Goal: Task Accomplishment & Management: Manage account settings

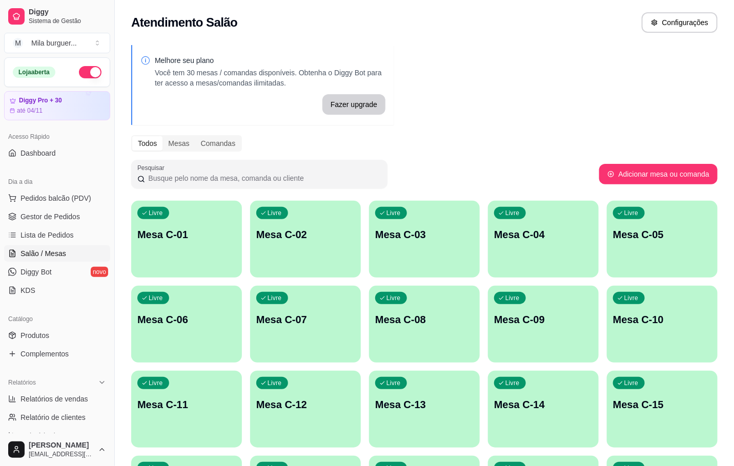
click at [158, 241] on p "Mesa C-01" at bounding box center [186, 235] width 98 height 14
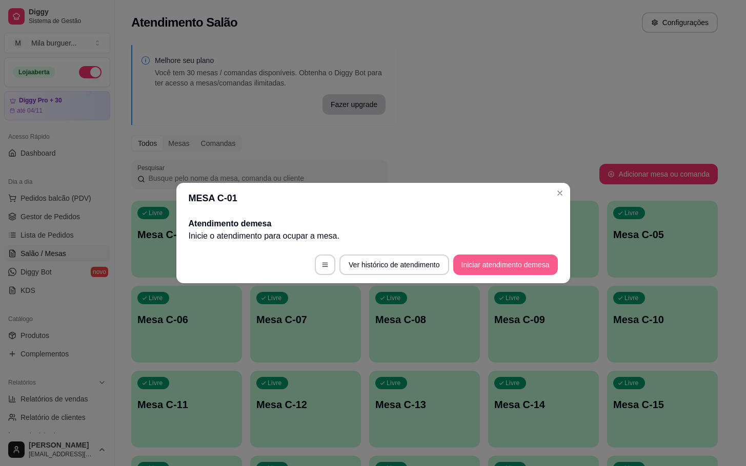
click at [477, 258] on button "Iniciar atendimento de mesa" at bounding box center [505, 265] width 105 height 20
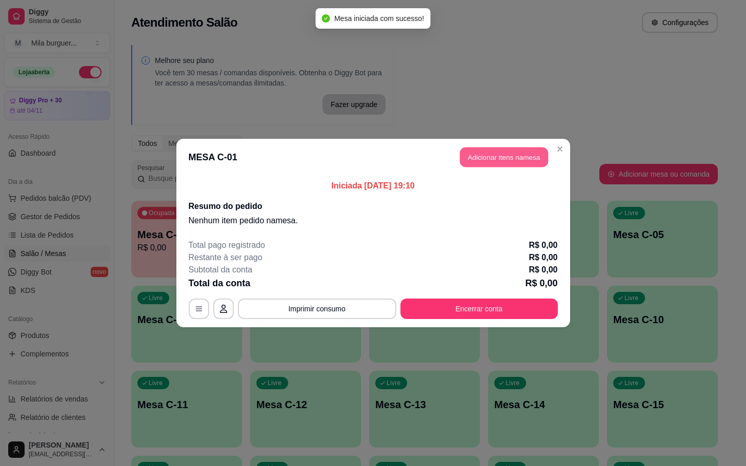
click at [492, 159] on button "Adicionar itens na mesa" at bounding box center [504, 158] width 88 height 20
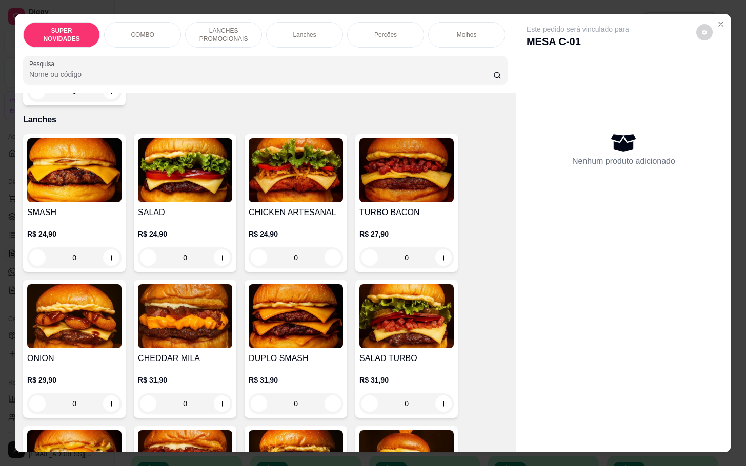
scroll to position [999, 0]
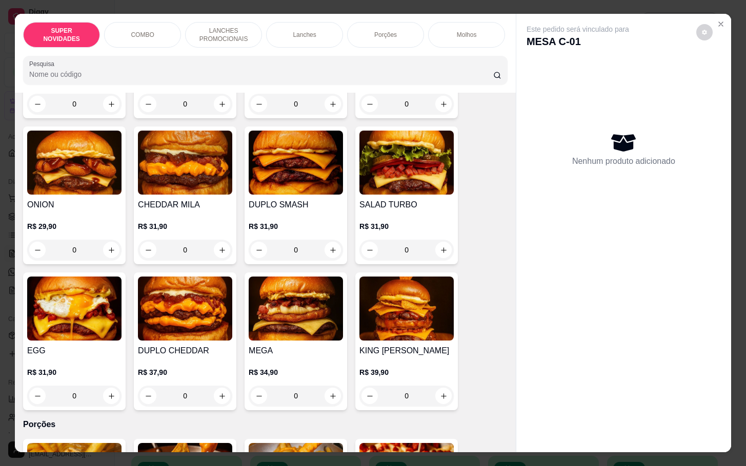
click at [191, 357] on h4 "DUPLO CHEDDAR" at bounding box center [185, 351] width 94 height 12
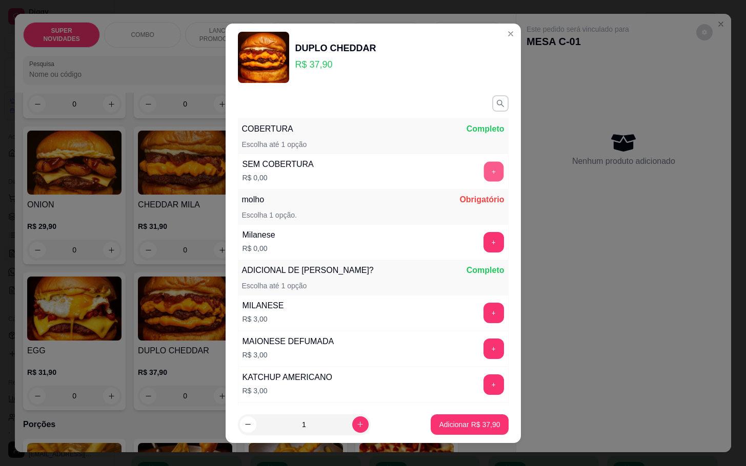
click at [483, 172] on button "+" at bounding box center [493, 171] width 20 height 20
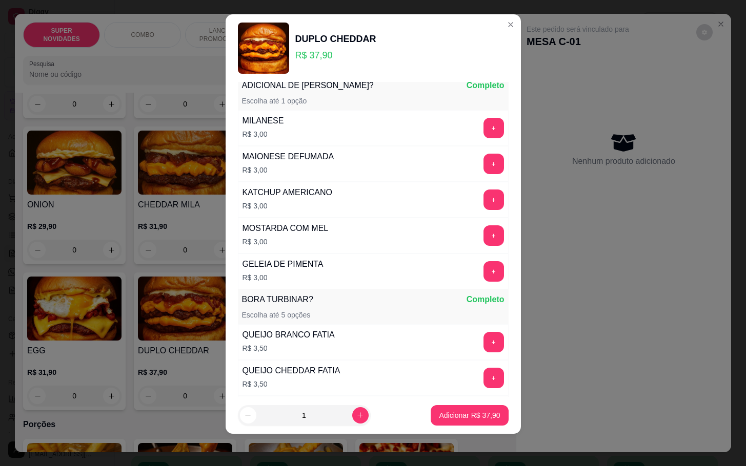
scroll to position [0, 0]
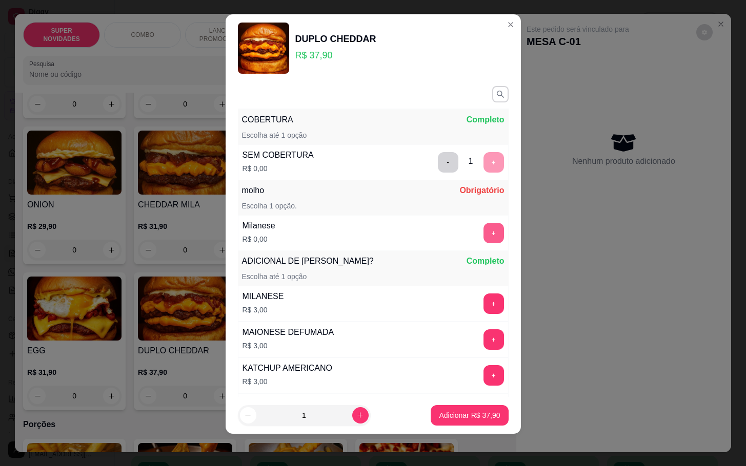
click at [483, 234] on button "+" at bounding box center [493, 233] width 20 height 20
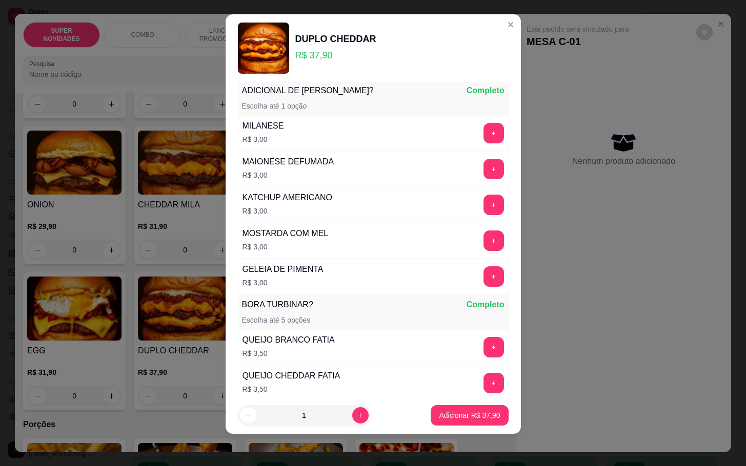
scroll to position [355, 0]
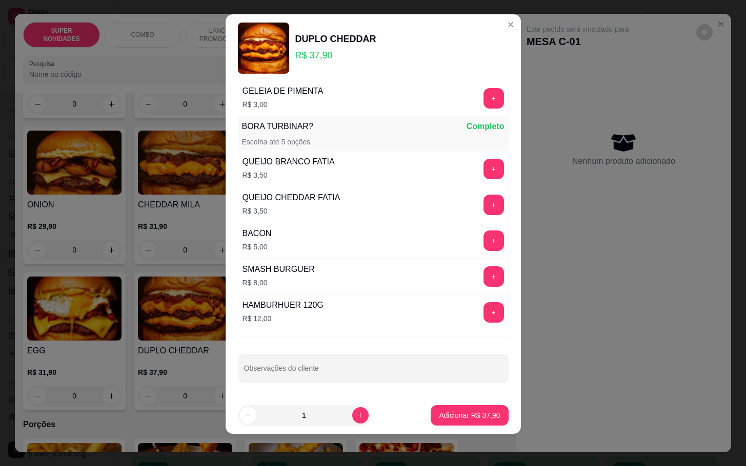
click at [457, 433] on footer "1 Adicionar R$ 37,90" at bounding box center [372, 415] width 295 height 37
click at [457, 419] on p "Adicionar R$ 37,90" at bounding box center [469, 415] width 61 height 10
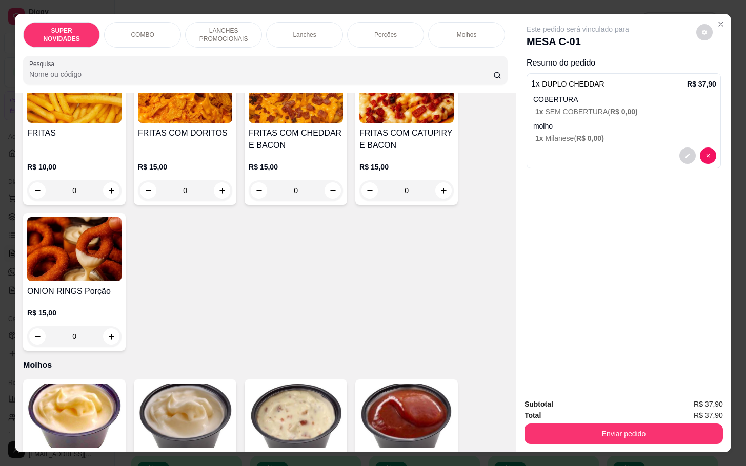
scroll to position [1307, 0]
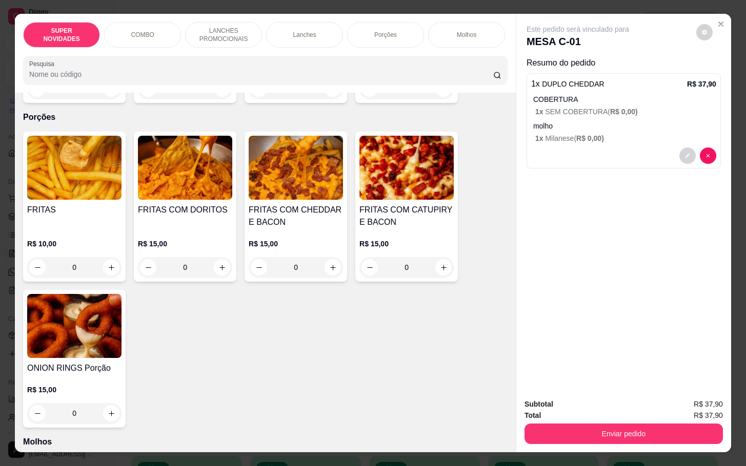
click at [108, 274] on div "0" at bounding box center [74, 267] width 94 height 20
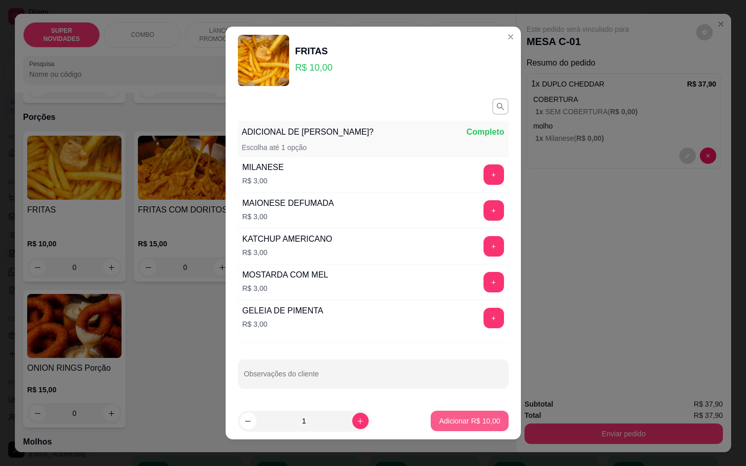
click at [472, 426] on p "Adicionar R$ 10,00" at bounding box center [469, 421] width 61 height 10
type input "1"
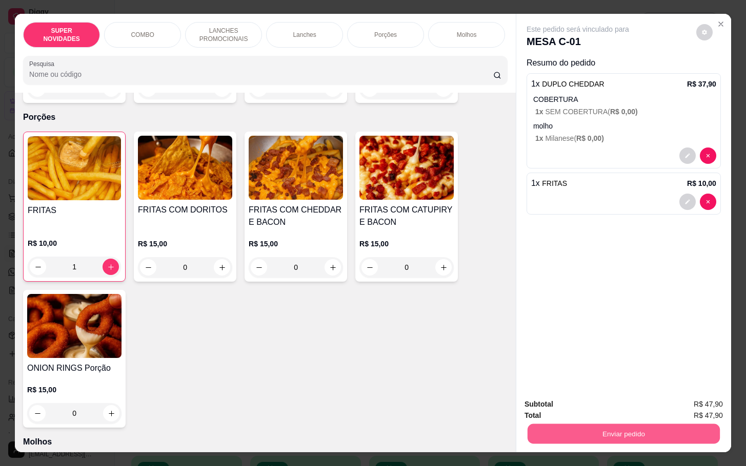
click at [555, 429] on button "Enviar pedido" at bounding box center [623, 434] width 192 height 20
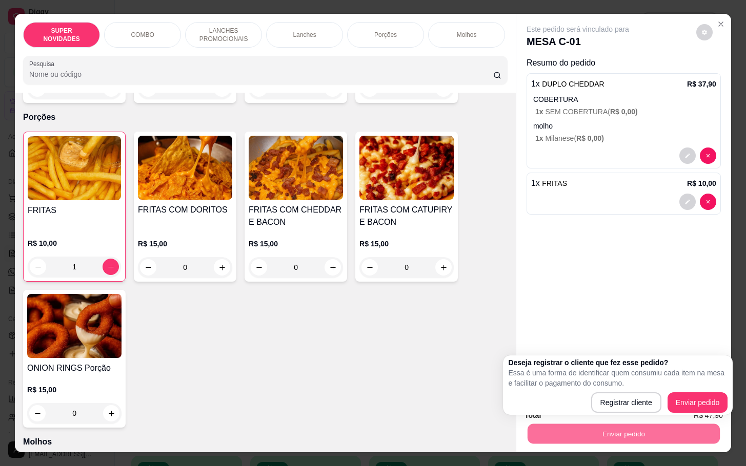
click at [638, 312] on div "Este pedido será vinculado para MESA C-01 Resumo do pedido 1 x DUPLO CHEDDAR R$…" at bounding box center [623, 202] width 215 height 376
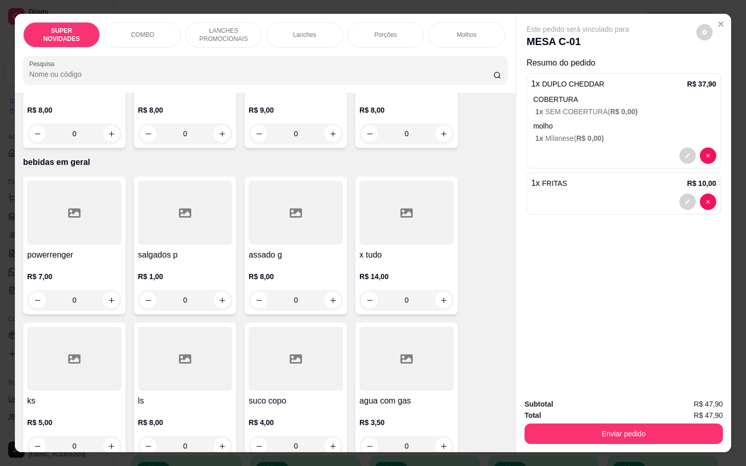
scroll to position [2690, 0]
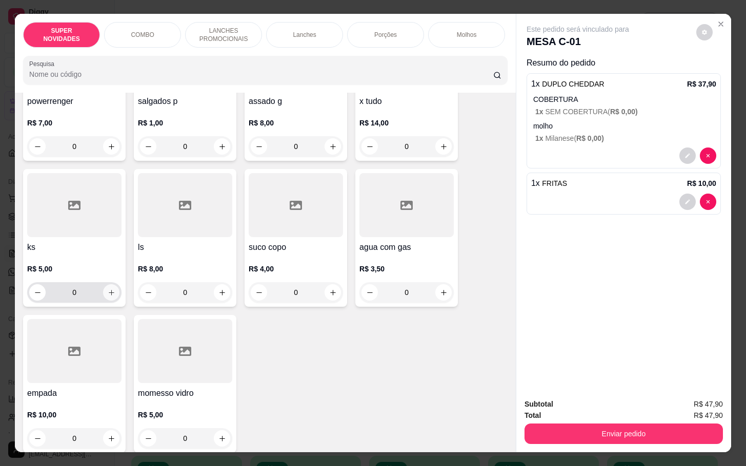
click at [103, 290] on button "increase-product-quantity" at bounding box center [111, 292] width 16 height 16
type input "1"
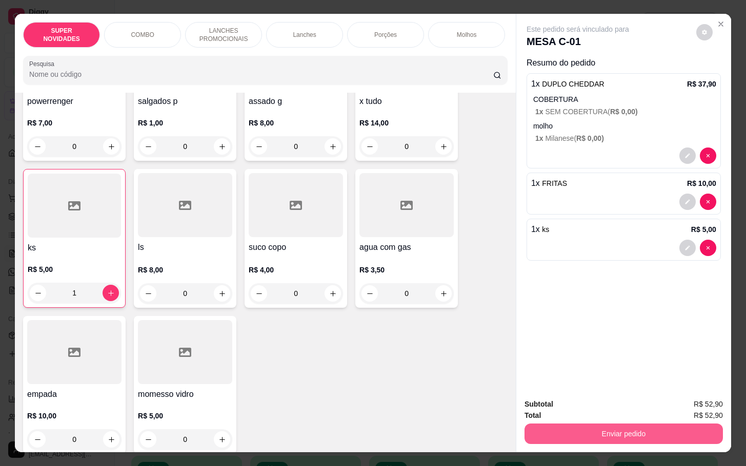
click at [595, 432] on button "Enviar pedido" at bounding box center [623, 434] width 198 height 20
click at [683, 397] on button "Enviar pedido" at bounding box center [694, 403] width 56 height 19
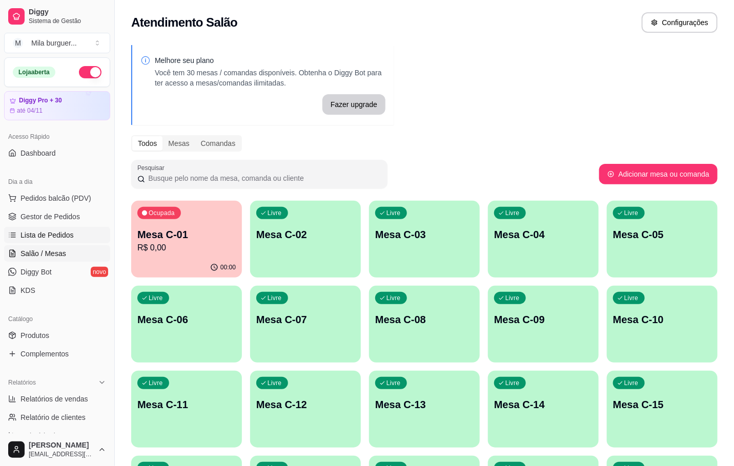
click at [64, 231] on span "Lista de Pedidos" at bounding box center [46, 235] width 53 height 10
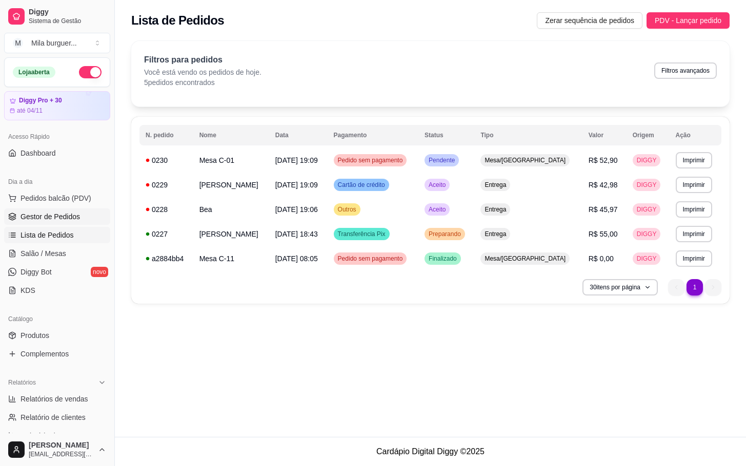
click at [63, 219] on span "Gestor de Pedidos" at bounding box center [49, 217] width 59 height 10
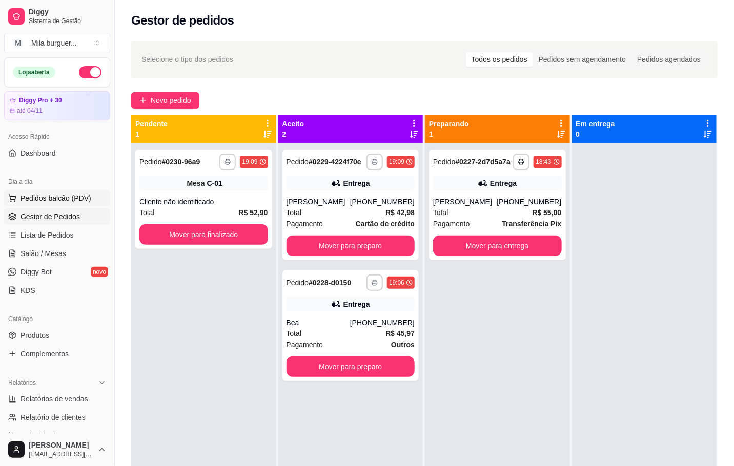
click at [47, 194] on span "Pedidos balcão (PDV)" at bounding box center [55, 198] width 71 height 10
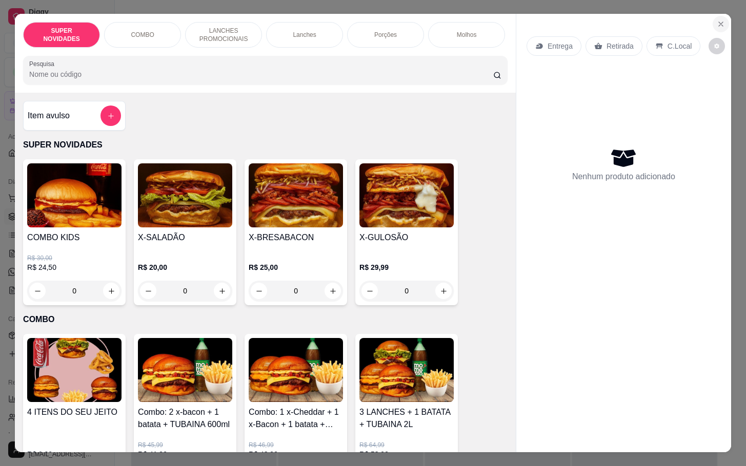
click at [718, 20] on icon "Close" at bounding box center [720, 24] width 8 height 8
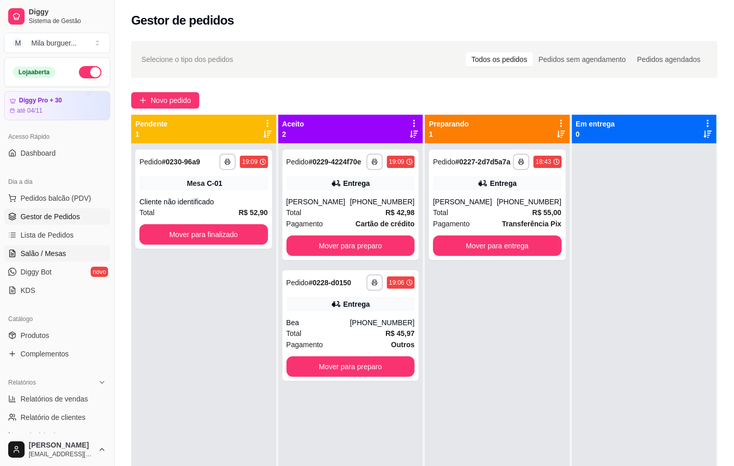
click at [48, 247] on link "Salão / Mesas" at bounding box center [57, 253] width 106 height 16
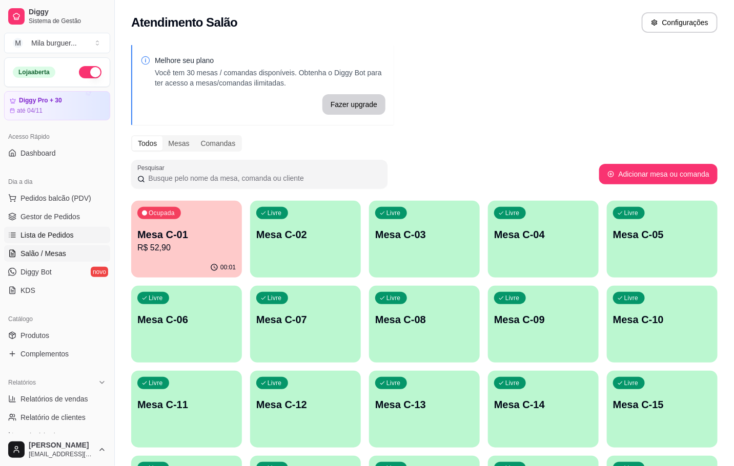
click at [37, 234] on span "Lista de Pedidos" at bounding box center [46, 235] width 53 height 10
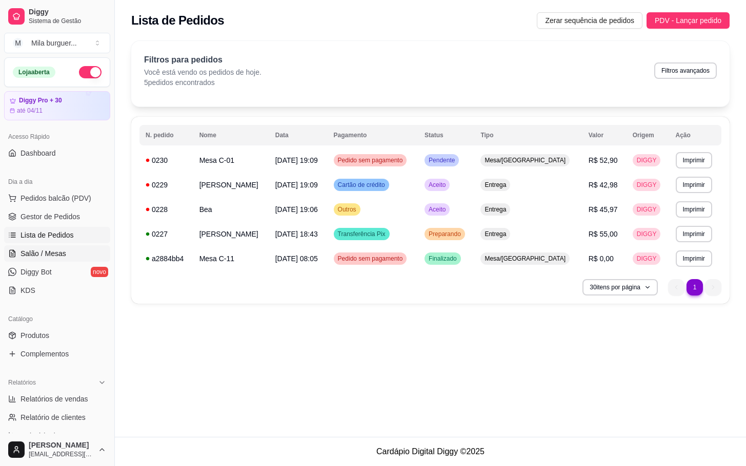
click at [34, 251] on span "Salão / Mesas" at bounding box center [43, 254] width 46 height 10
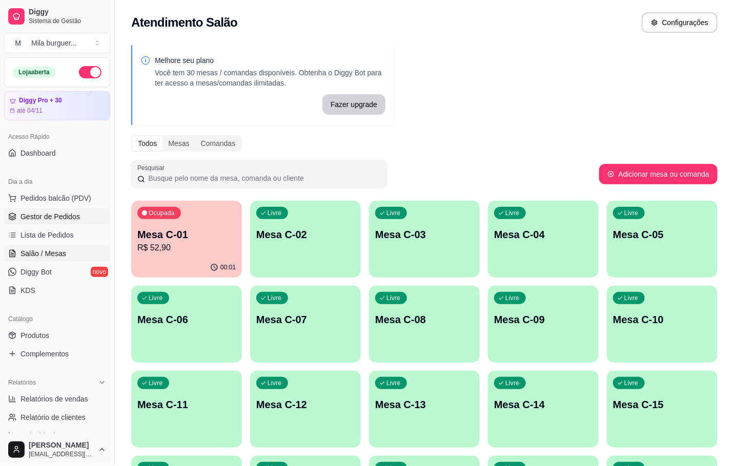
click at [52, 224] on link "Gestor de Pedidos" at bounding box center [57, 217] width 106 height 16
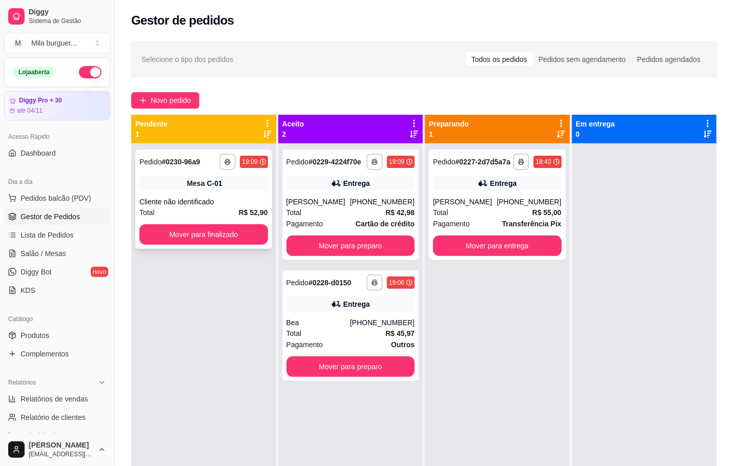
click at [221, 195] on div "**********" at bounding box center [203, 199] width 137 height 99
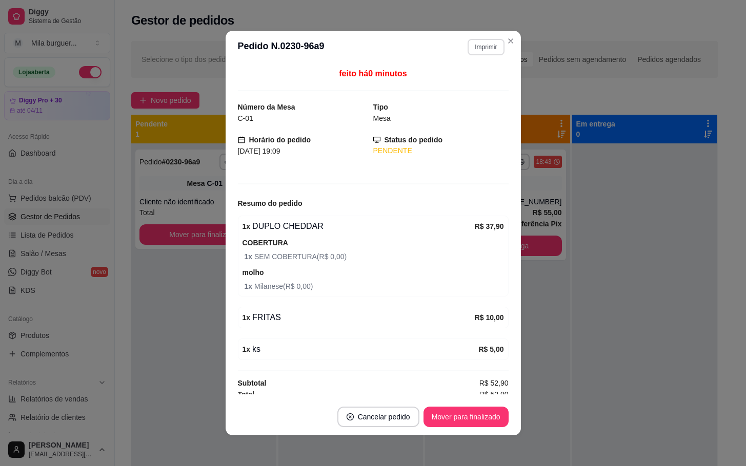
click at [472, 48] on button "Imprimir" at bounding box center [485, 47] width 36 height 16
click at [445, 88] on button "IMPRESSORA" at bounding box center [462, 83] width 72 height 16
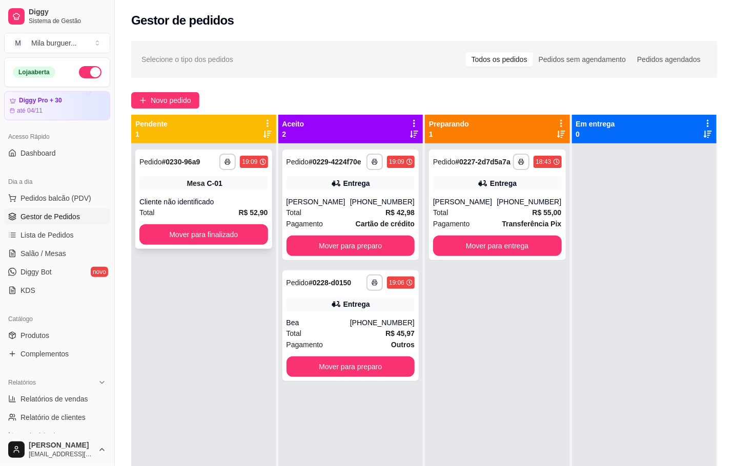
click at [164, 186] on div "Mesa C-01" at bounding box center [203, 183] width 129 height 14
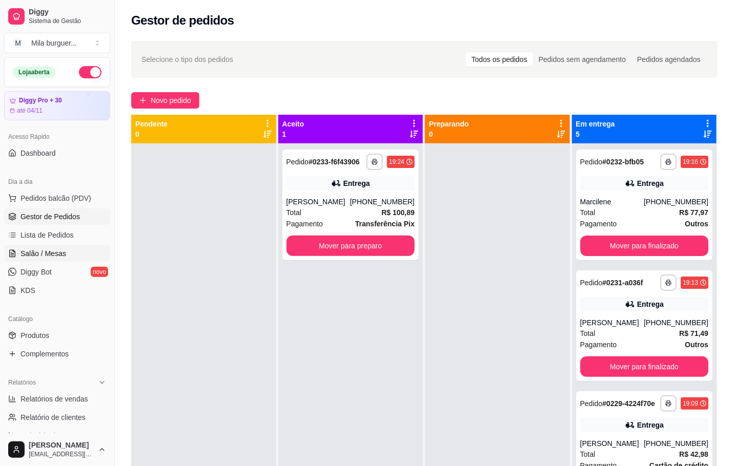
click at [69, 248] on link "Salão / Mesas" at bounding box center [57, 253] width 106 height 16
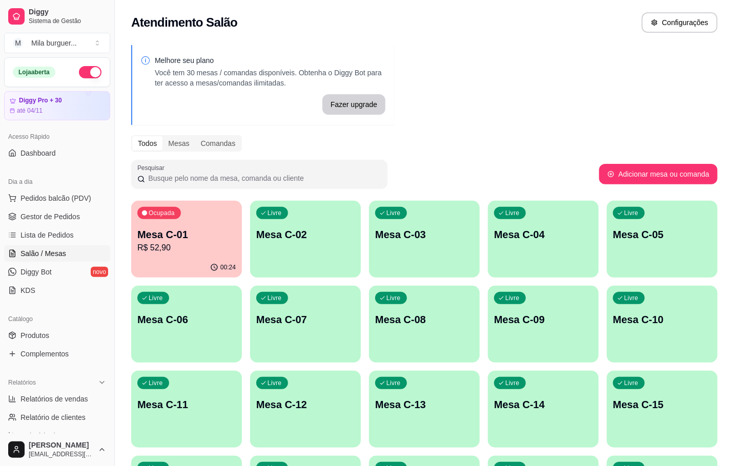
click at [164, 242] on p "R$ 52,90" at bounding box center [186, 248] width 98 height 12
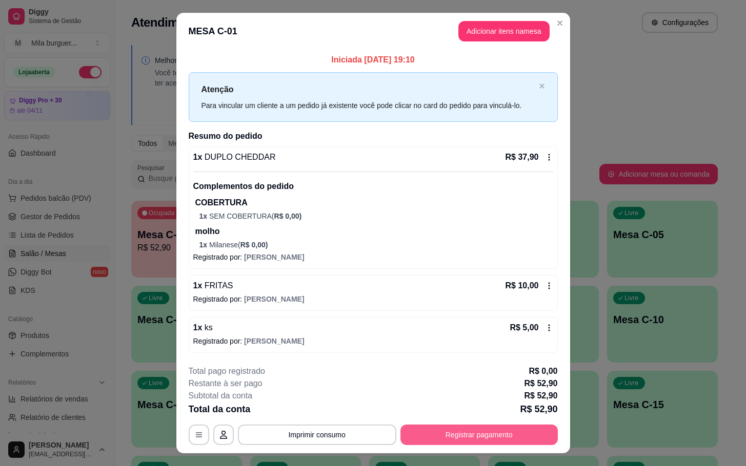
click at [438, 435] on button "Registrar pagamento" at bounding box center [478, 435] width 157 height 20
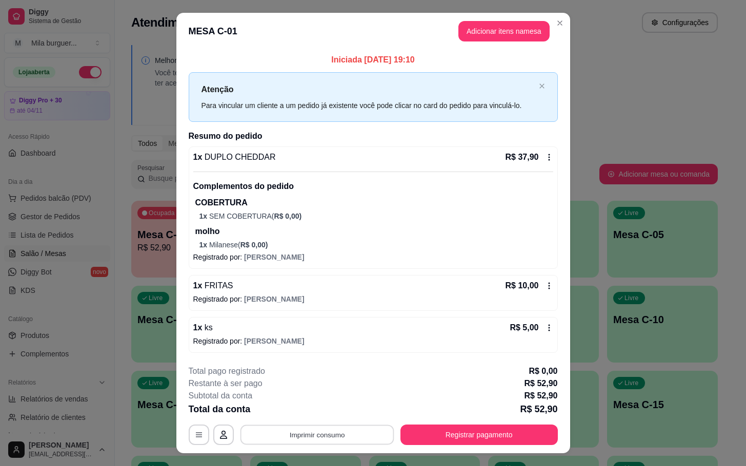
click at [341, 432] on button "Imprimir consumo" at bounding box center [317, 435] width 154 height 20
click at [334, 414] on button "IMPRESSORA" at bounding box center [314, 412] width 72 height 16
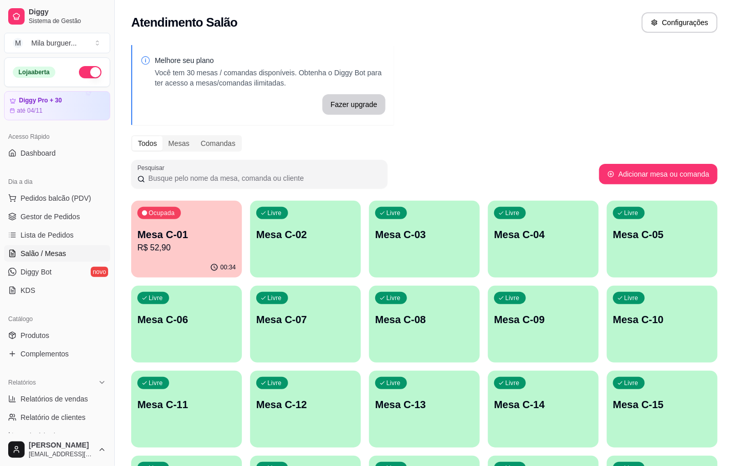
click at [203, 250] on p "R$ 52,90" at bounding box center [186, 248] width 98 height 12
click at [55, 197] on span "Pedidos balcão (PDV)" at bounding box center [55, 198] width 71 height 10
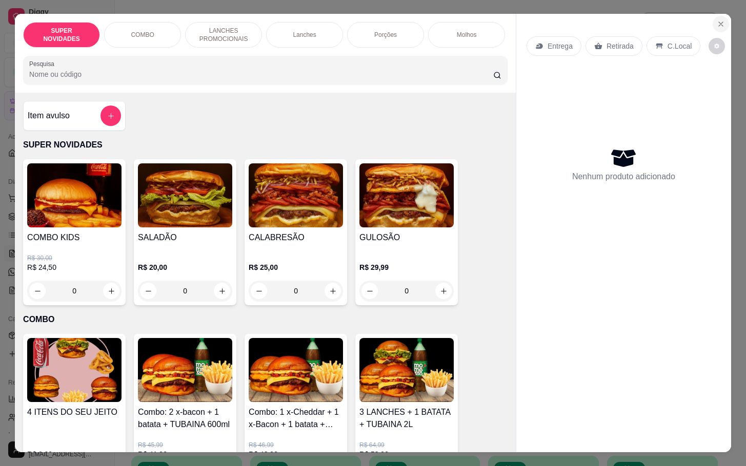
click at [712, 17] on button "Close" at bounding box center [720, 24] width 16 height 16
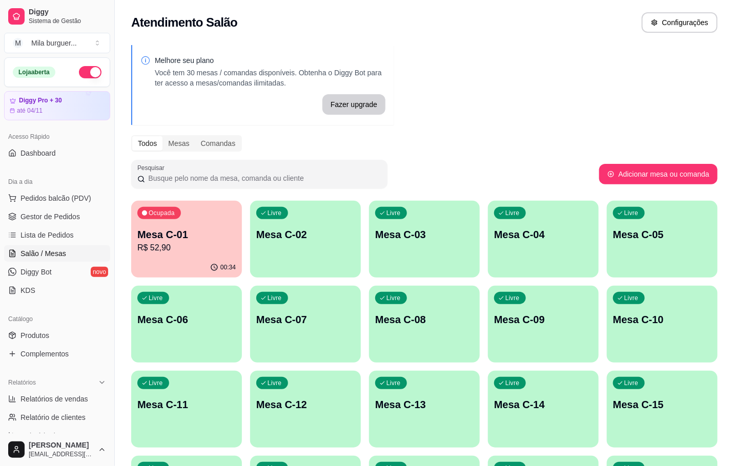
click at [292, 236] on p "Mesa C-02" at bounding box center [305, 235] width 98 height 14
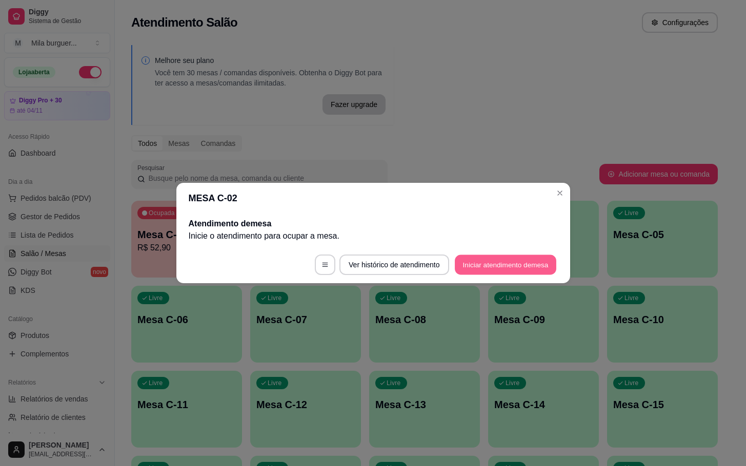
click at [489, 258] on button "Iniciar atendimento de mesa" at bounding box center [504, 265] width 101 height 20
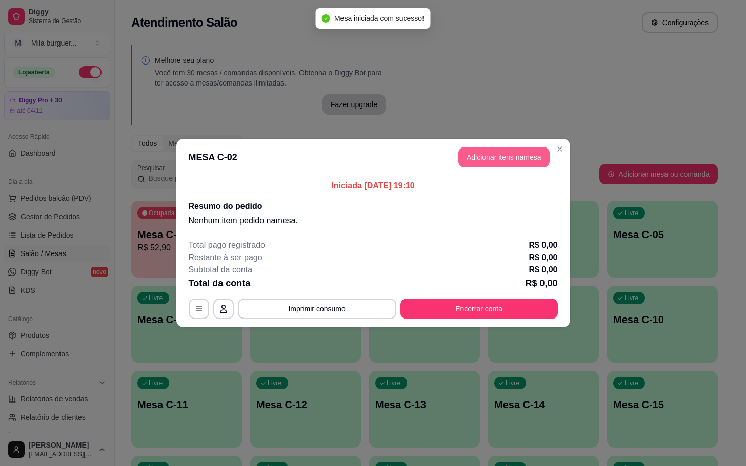
click at [492, 157] on button "Adicionar itens na mesa" at bounding box center [503, 157] width 91 height 20
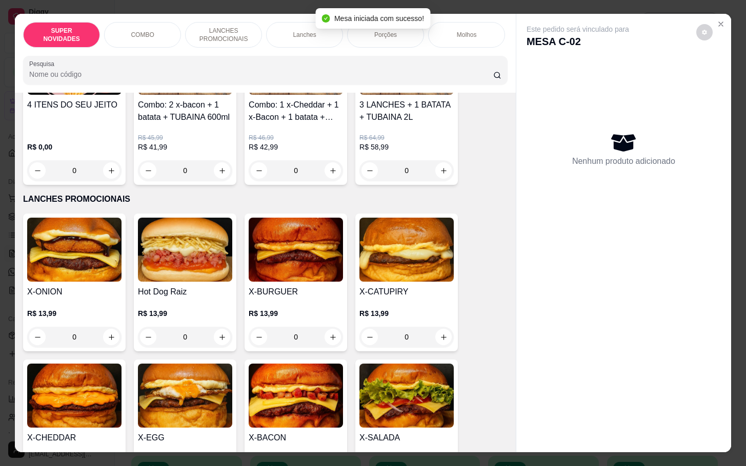
scroll to position [384, 0]
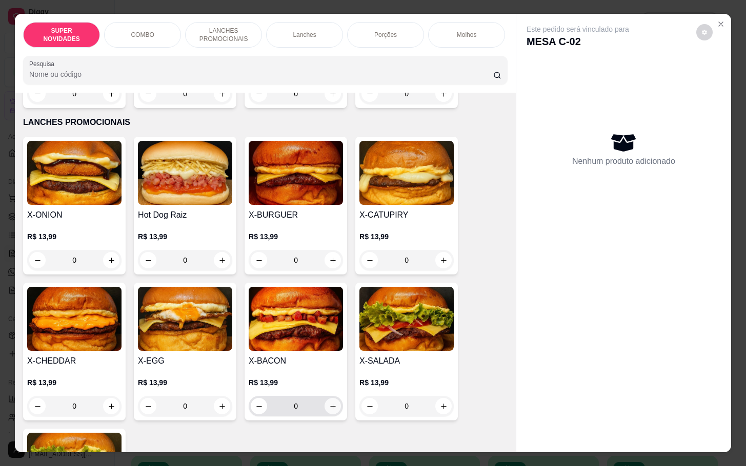
click at [329, 410] on icon "increase-product-quantity" at bounding box center [333, 407] width 8 height 8
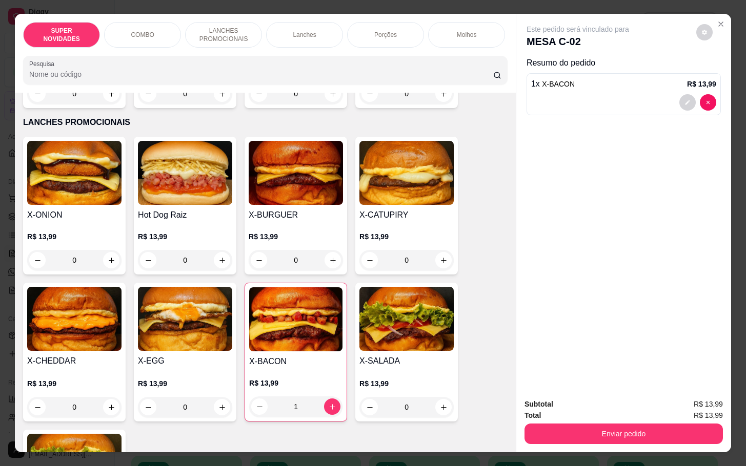
scroll to position [461, 0]
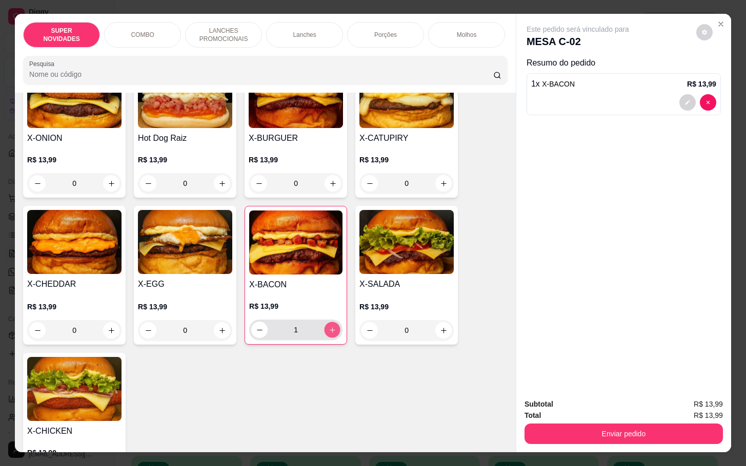
click at [327, 338] on button "increase-product-quantity" at bounding box center [332, 330] width 16 height 16
type input "2"
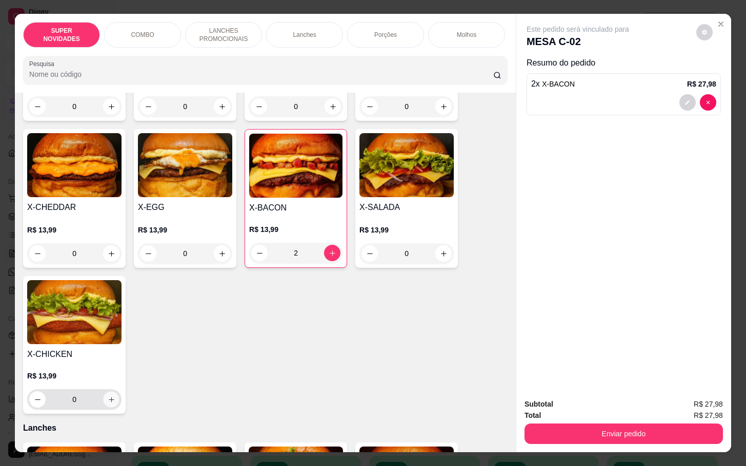
click at [111, 408] on button "increase-product-quantity" at bounding box center [112, 400] width 16 height 16
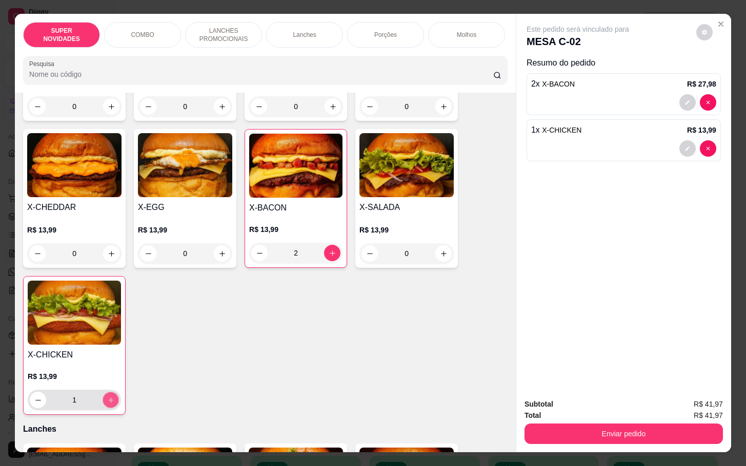
click at [111, 408] on button "increase-product-quantity" at bounding box center [111, 400] width 16 height 16
type input "2"
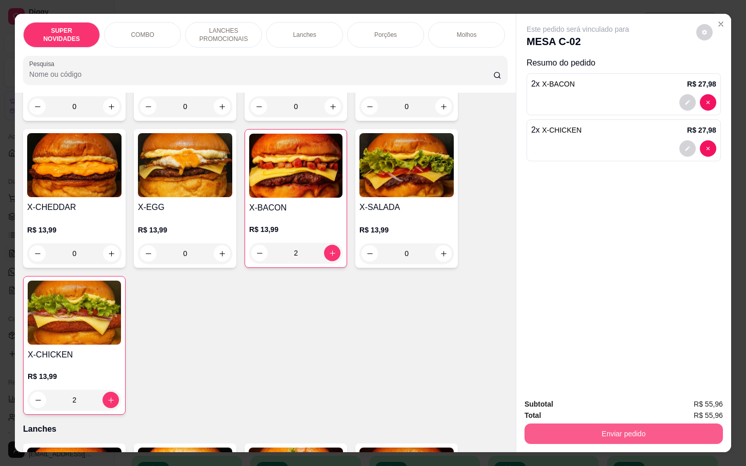
click at [642, 428] on button "Enviar pedido" at bounding box center [623, 434] width 198 height 20
click at [674, 401] on button "Enviar pedido" at bounding box center [694, 403] width 56 height 19
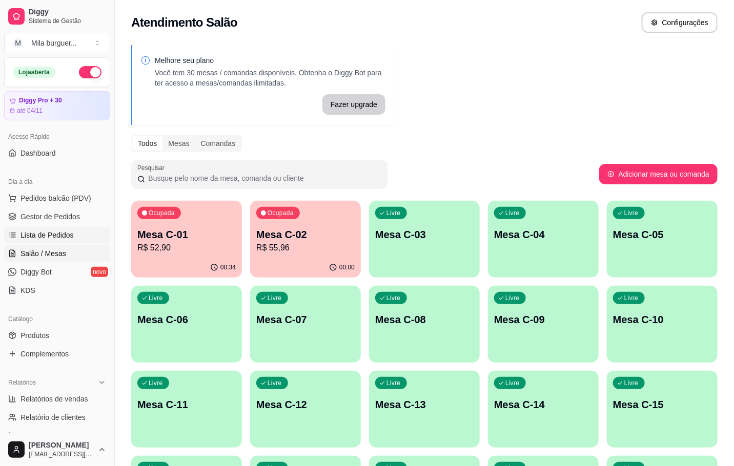
click at [45, 241] on link "Lista de Pedidos" at bounding box center [57, 235] width 106 height 16
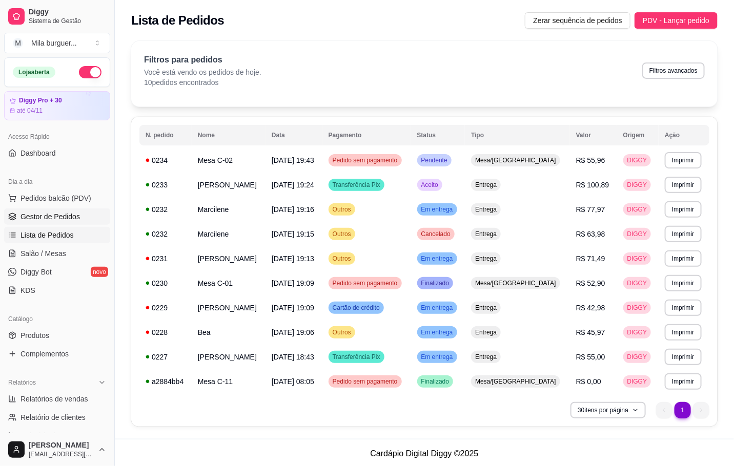
click at [35, 223] on link "Gestor de Pedidos" at bounding box center [57, 217] width 106 height 16
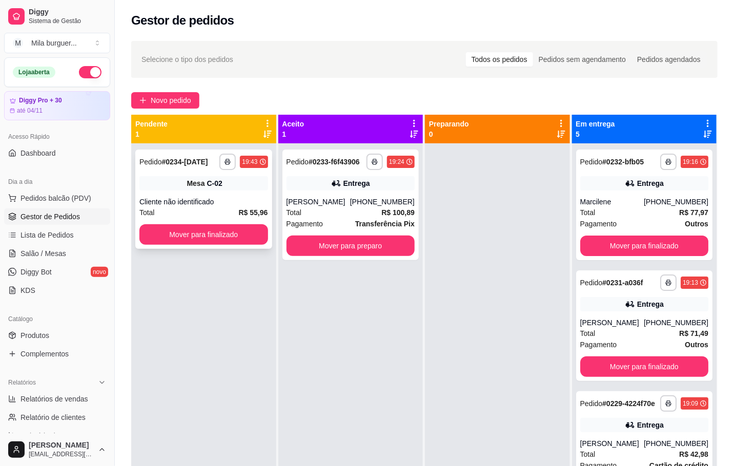
click at [177, 200] on div "Cliente não identificado" at bounding box center [203, 202] width 129 height 10
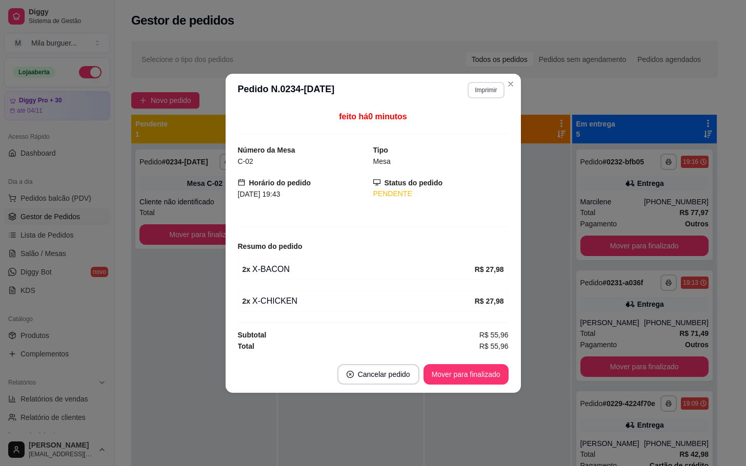
click at [490, 91] on button "Imprimir" at bounding box center [485, 90] width 36 height 16
click at [454, 125] on button "IMPRESSORA" at bounding box center [467, 124] width 74 height 16
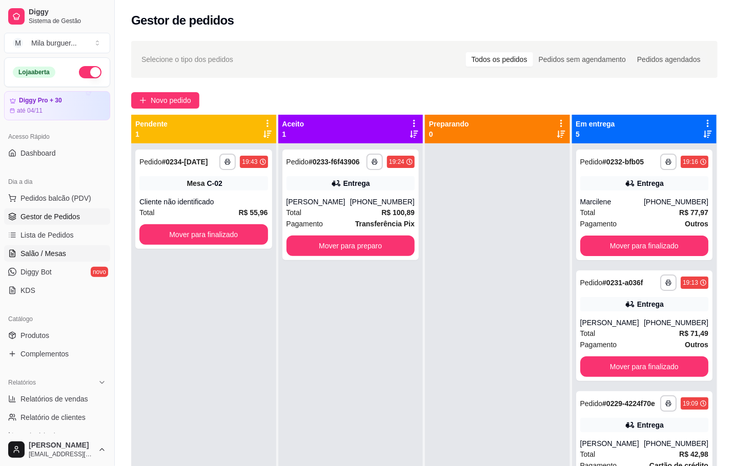
click at [39, 251] on span "Salão / Mesas" at bounding box center [43, 254] width 46 height 10
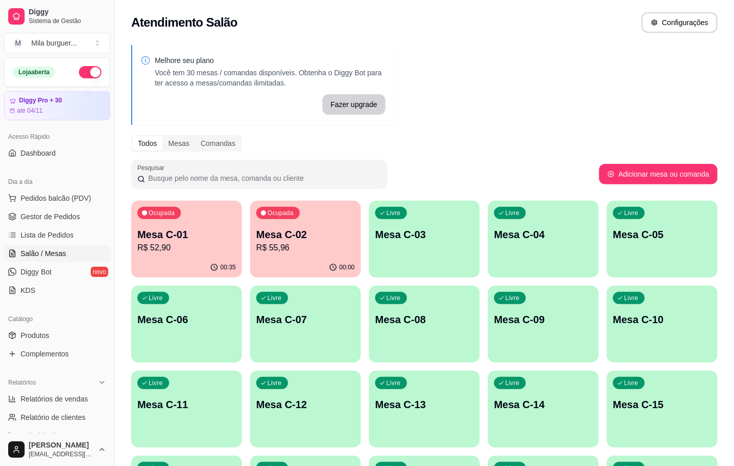
click at [204, 226] on div "Ocupada Mesa C-01 R$ 52,90" at bounding box center [186, 229] width 111 height 57
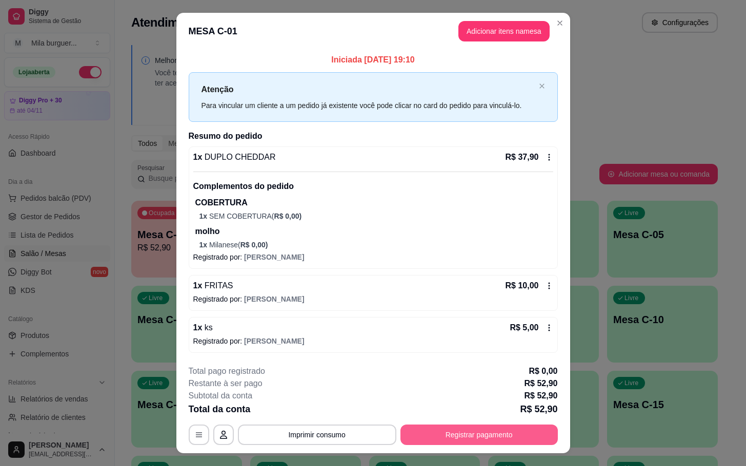
click at [472, 434] on button "Registrar pagamento" at bounding box center [478, 435] width 157 height 20
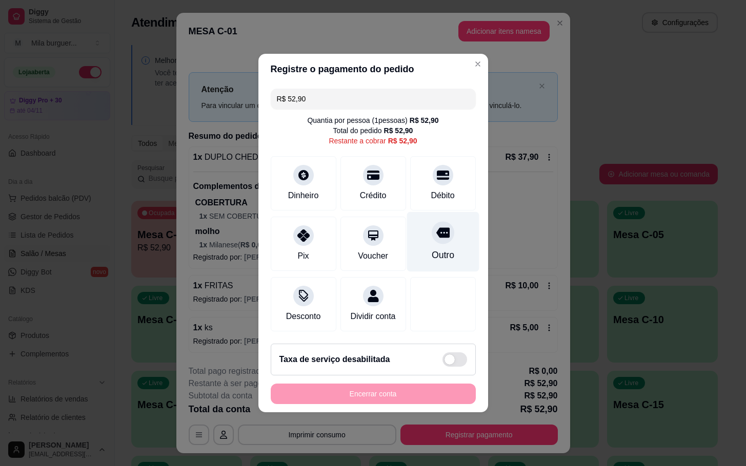
click at [443, 226] on div at bounding box center [442, 232] width 23 height 23
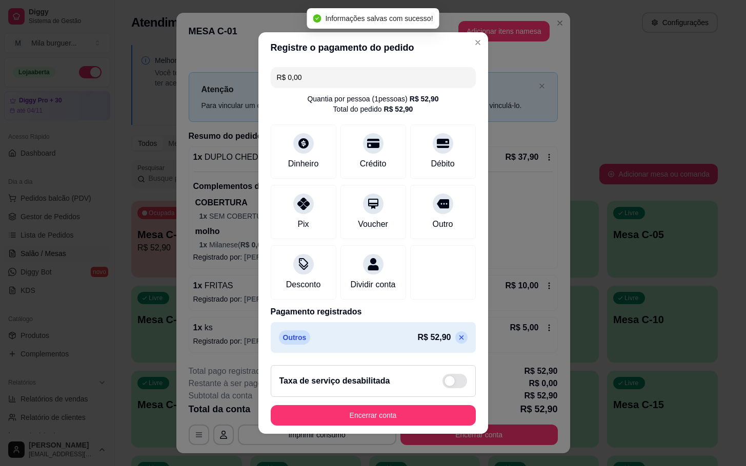
type input "R$ 0,00"
click at [400, 425] on button "Encerrar conta" at bounding box center [373, 416] width 199 height 20
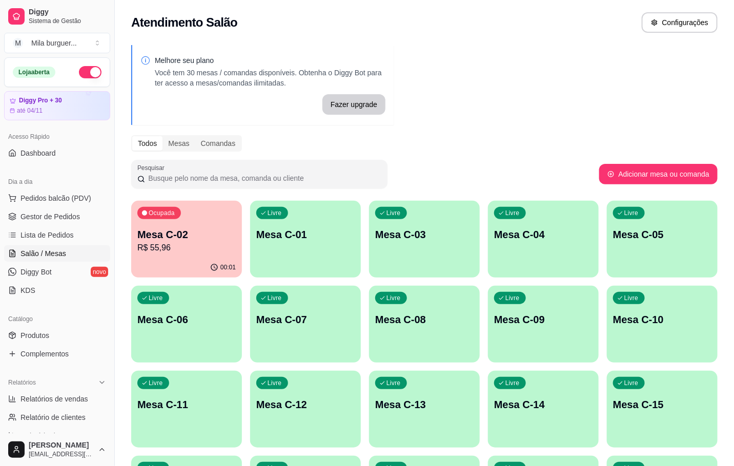
click at [197, 242] on p "R$ 55,96" at bounding box center [186, 248] width 98 height 12
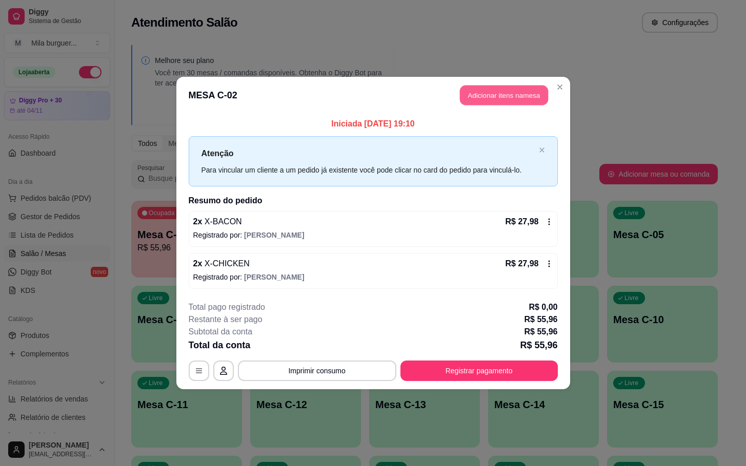
click at [495, 95] on button "Adicionar itens na mesa" at bounding box center [504, 96] width 88 height 20
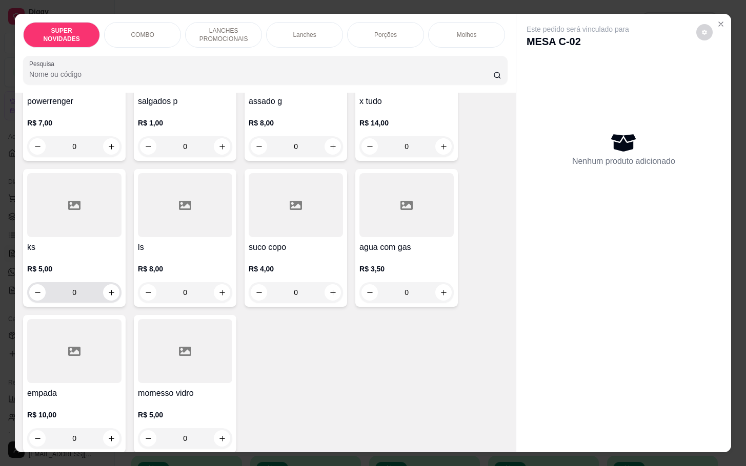
scroll to position [2613, 0]
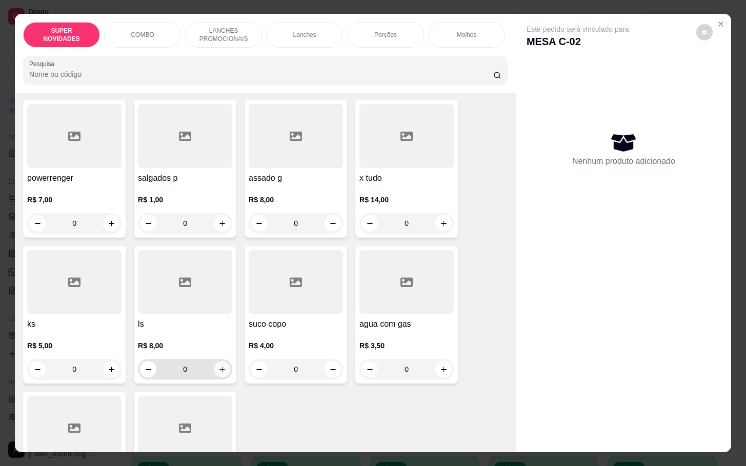
click at [218, 366] on icon "increase-product-quantity" at bounding box center [222, 370] width 8 height 8
type input "1"
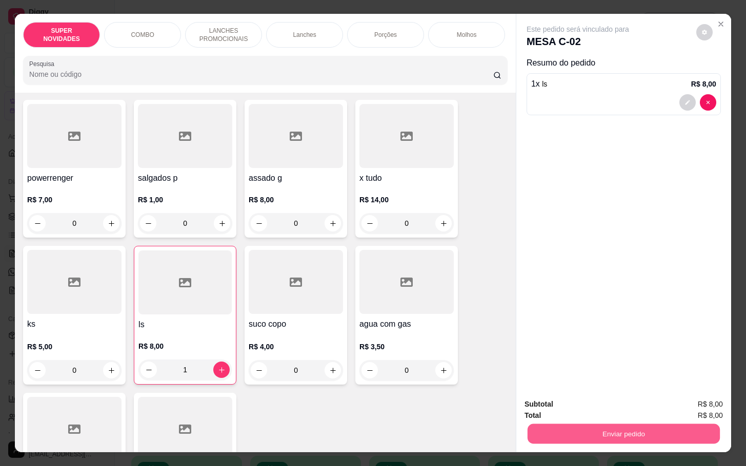
click at [541, 426] on button "Enviar pedido" at bounding box center [623, 434] width 192 height 20
click at [687, 403] on button "Enviar pedido" at bounding box center [694, 403] width 58 height 19
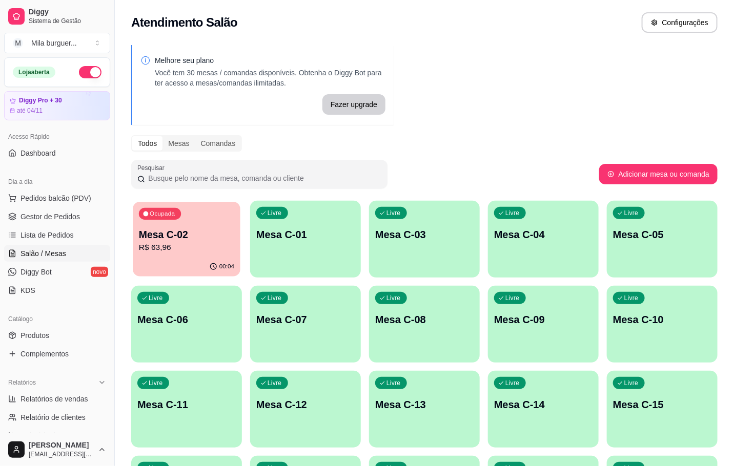
click at [154, 237] on p "Mesa C-02" at bounding box center [186, 235] width 95 height 14
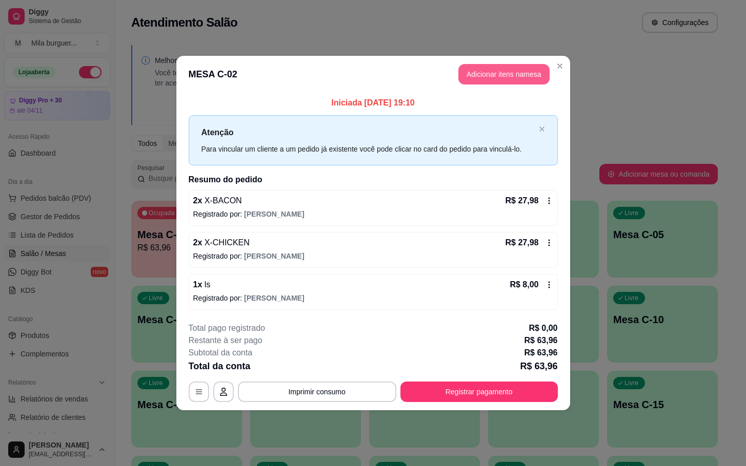
click at [504, 74] on button "Adicionar itens na mesa" at bounding box center [503, 74] width 91 height 20
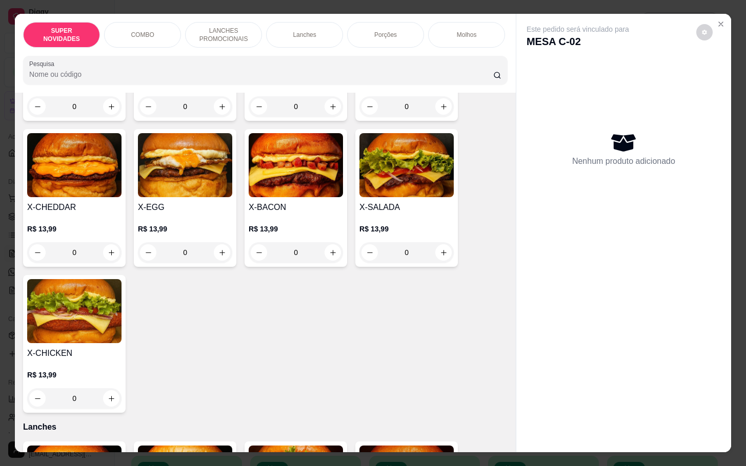
scroll to position [615, 0]
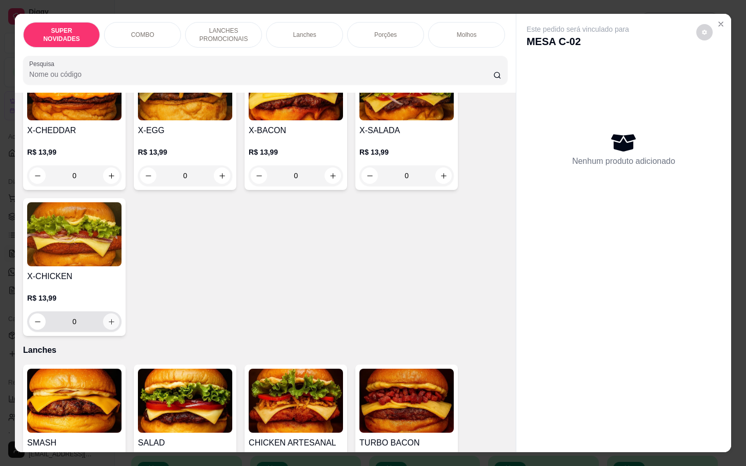
click at [107, 323] on button "increase-product-quantity" at bounding box center [111, 322] width 16 height 16
type input "1"
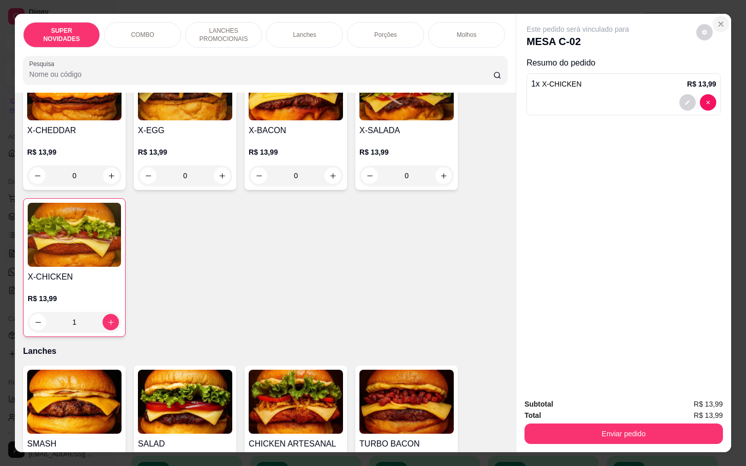
click at [716, 20] on icon "Close" at bounding box center [720, 24] width 8 height 8
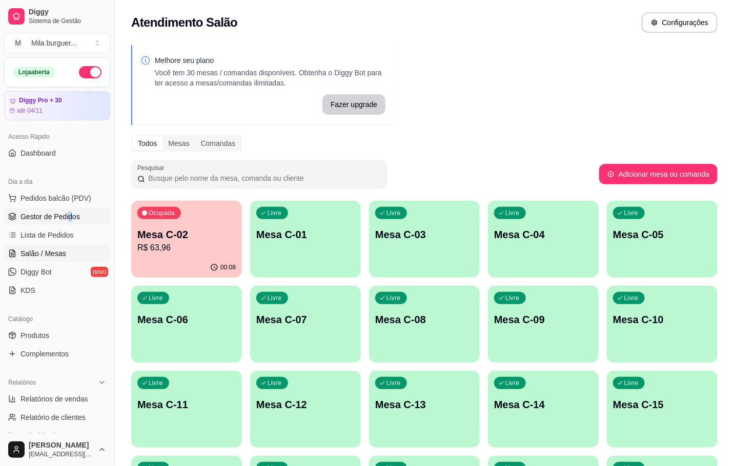
click at [50, 219] on span "Gestor de Pedidos" at bounding box center [49, 217] width 59 height 10
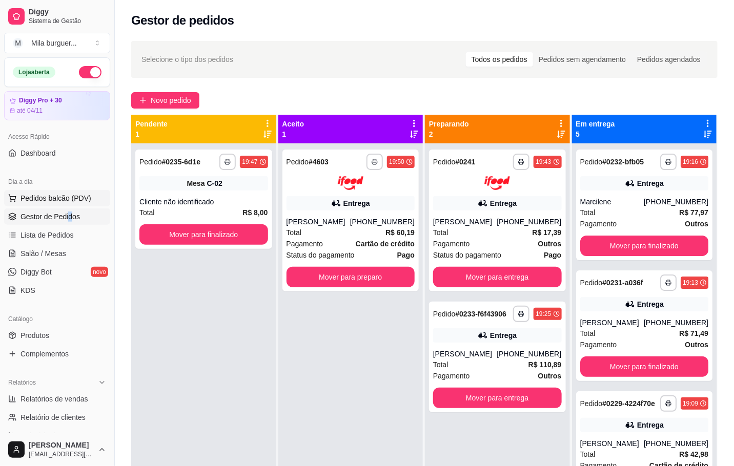
click at [65, 205] on button "Pedidos balcão (PDV)" at bounding box center [57, 198] width 106 height 16
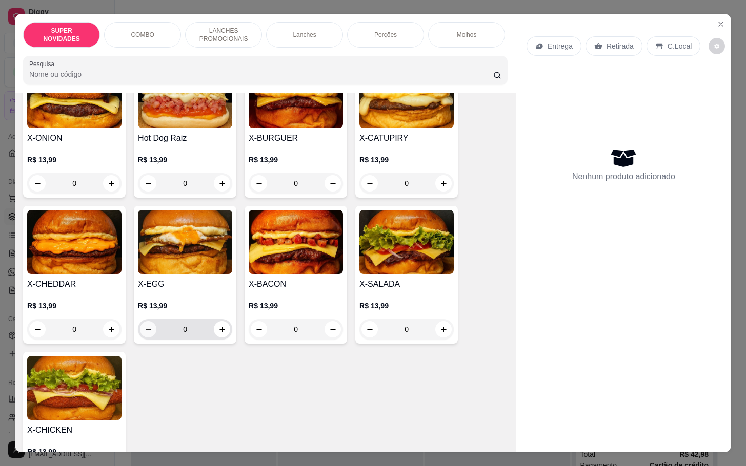
scroll to position [538, 0]
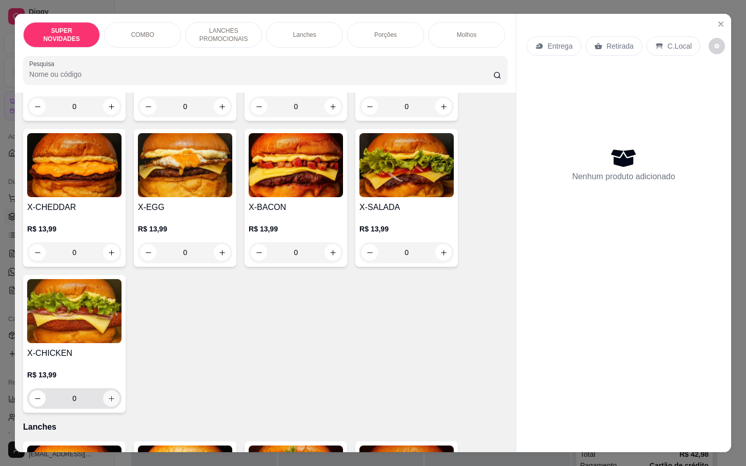
click at [109, 403] on icon "increase-product-quantity" at bounding box center [112, 399] width 8 height 8
type input "1"
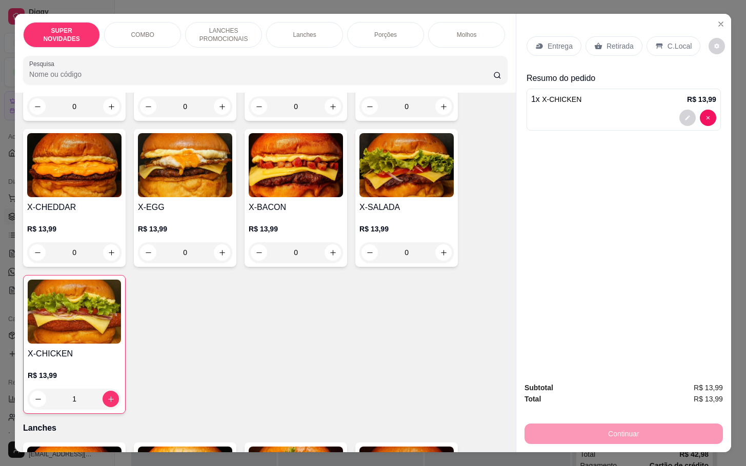
click at [609, 41] on p "Retirada" at bounding box center [619, 46] width 27 height 10
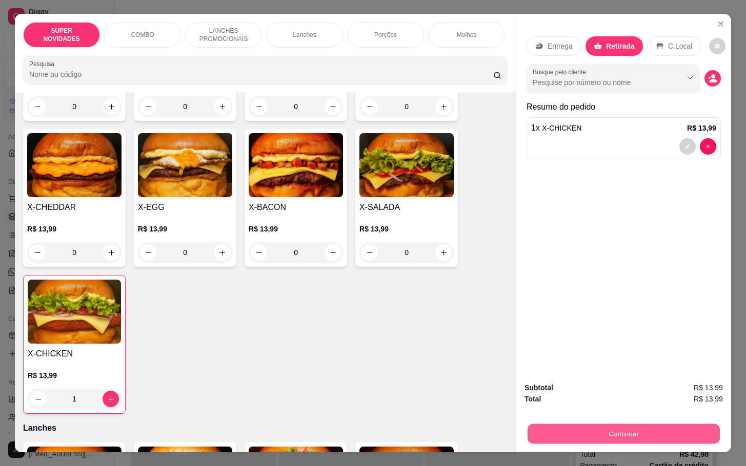
click at [603, 432] on button "Continuar" at bounding box center [623, 434] width 192 height 20
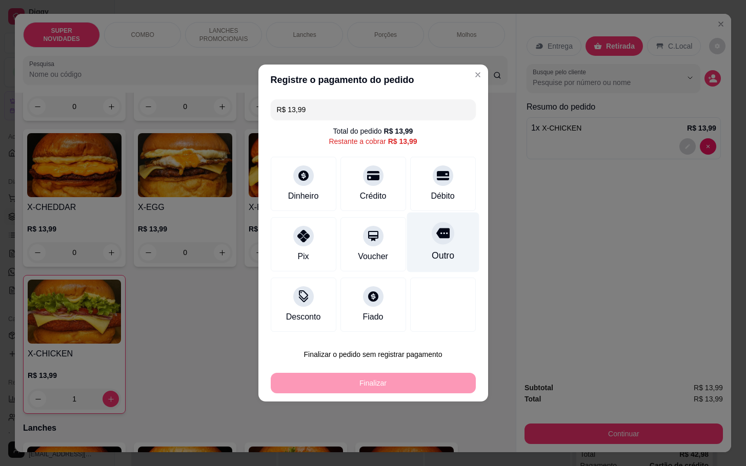
click at [437, 242] on div at bounding box center [442, 233] width 23 height 23
type input "R$ 0,00"
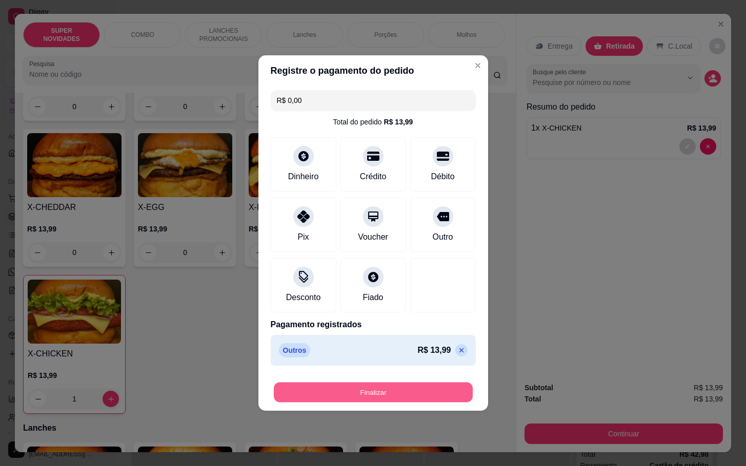
click at [450, 398] on button "Finalizar" at bounding box center [373, 393] width 199 height 20
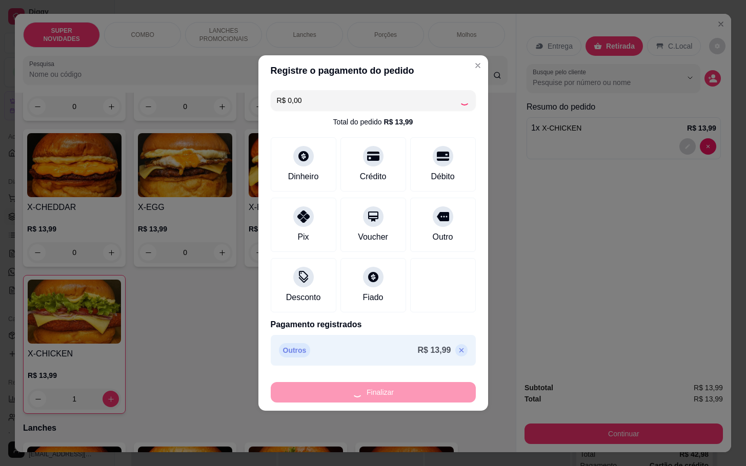
type input "0"
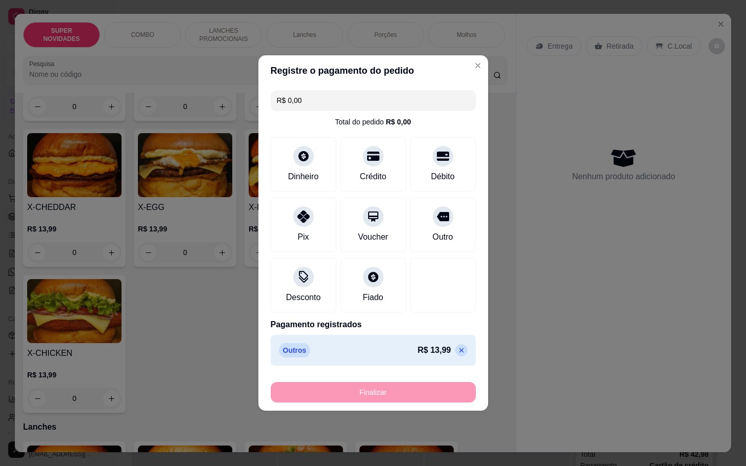
type input "-R$ 13,99"
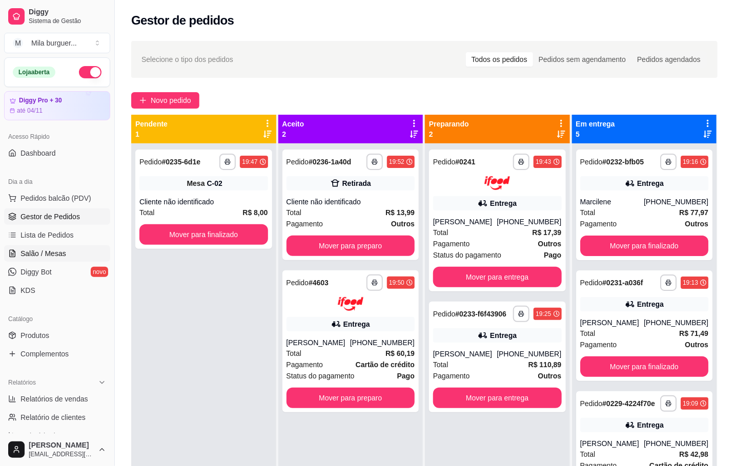
click at [34, 259] on span "Salão / Mesas" at bounding box center [43, 254] width 46 height 10
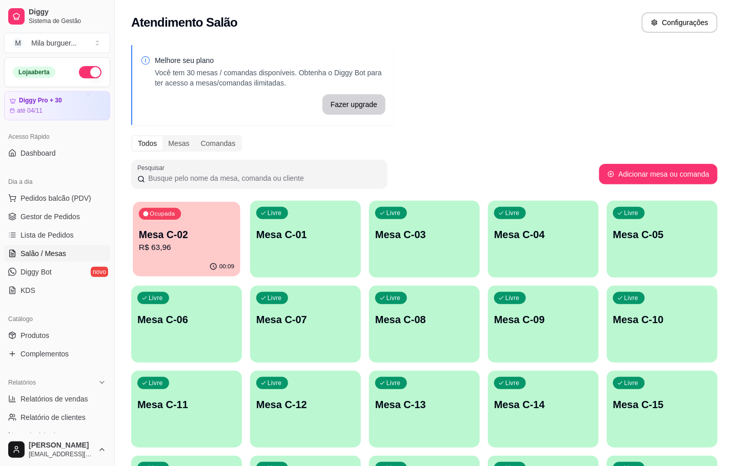
click at [142, 246] on p "R$ 63,96" at bounding box center [186, 248] width 95 height 12
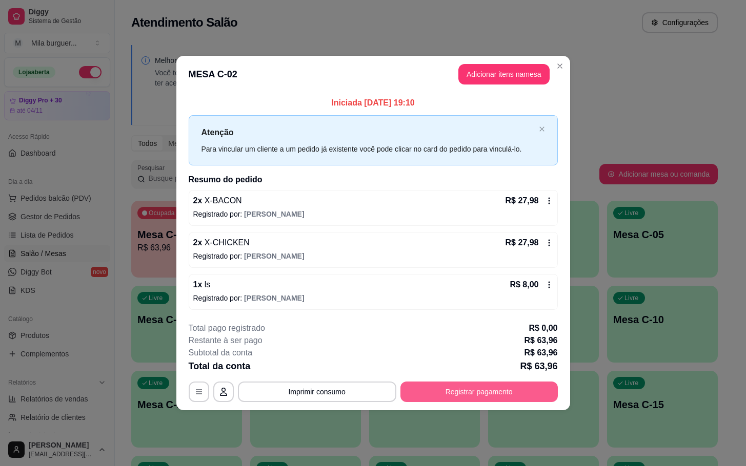
click at [494, 386] on button "Registrar pagamento" at bounding box center [478, 392] width 157 height 20
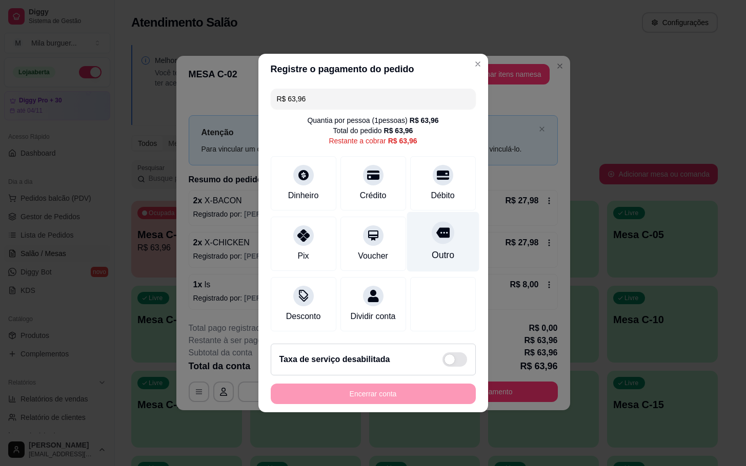
click at [435, 240] on div "Outro" at bounding box center [442, 242] width 72 height 60
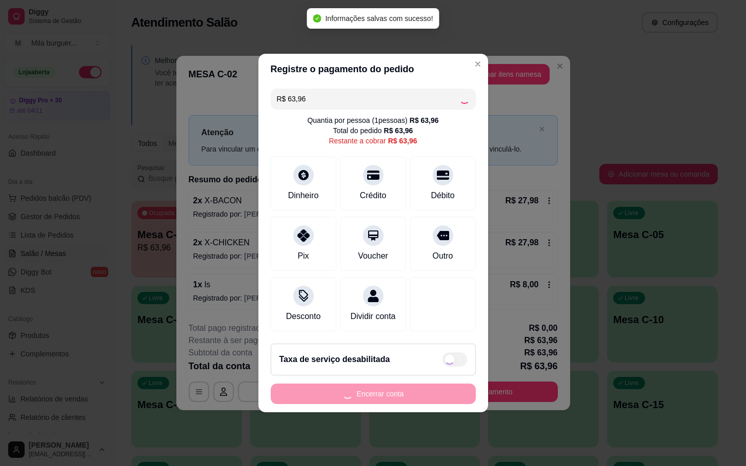
type input "R$ 0,00"
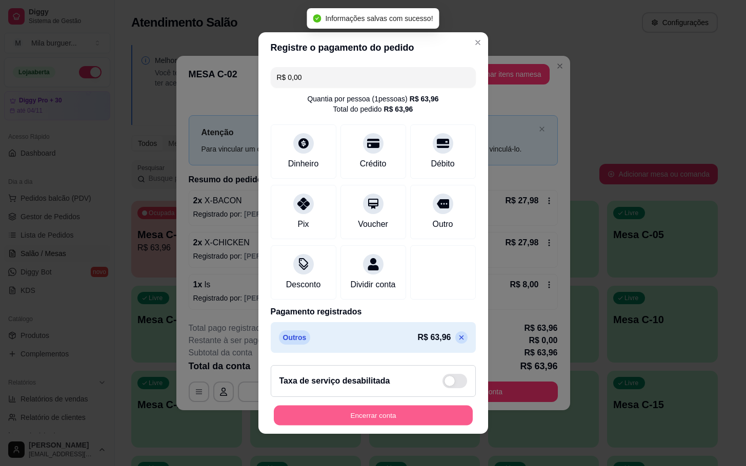
click at [437, 423] on button "Encerrar conta" at bounding box center [373, 416] width 199 height 20
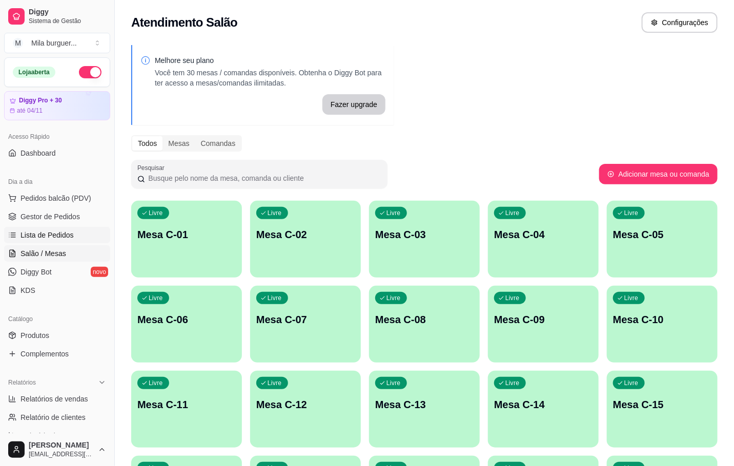
click at [51, 235] on span "Lista de Pedidos" at bounding box center [46, 235] width 53 height 10
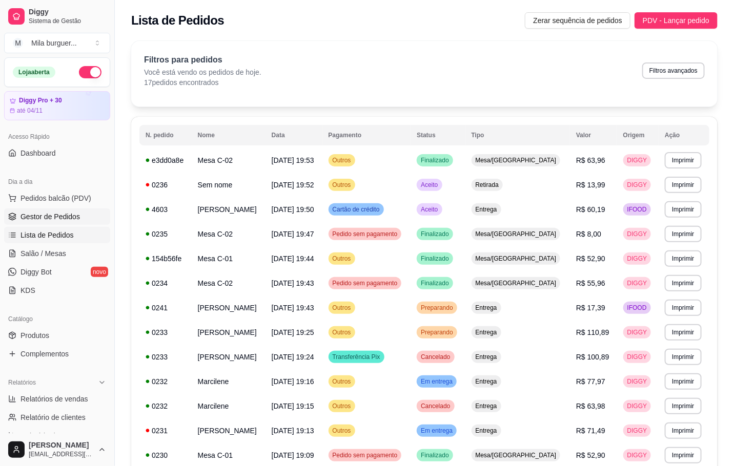
click at [40, 216] on span "Gestor de Pedidos" at bounding box center [49, 217] width 59 height 10
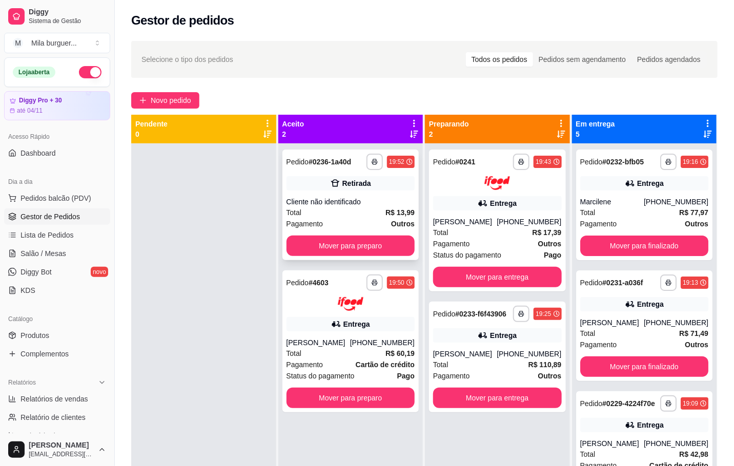
click at [302, 218] on span "Pagamento" at bounding box center [304, 223] width 37 height 11
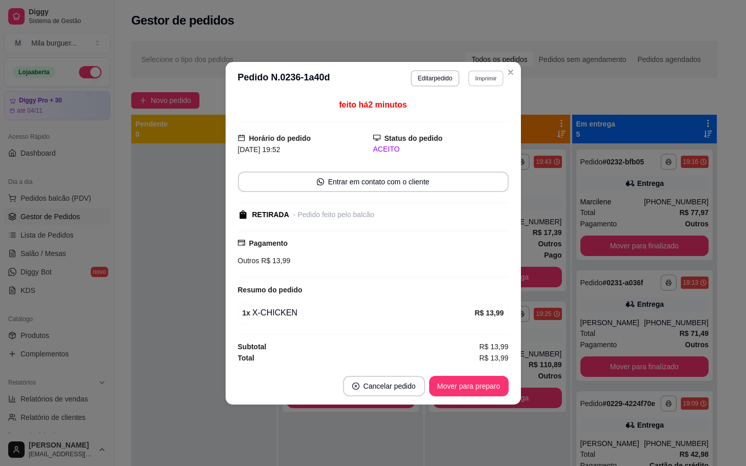
click at [478, 74] on button "Imprimir" at bounding box center [485, 78] width 35 height 16
click at [463, 111] on button "IMPRESSORA" at bounding box center [467, 112] width 72 height 16
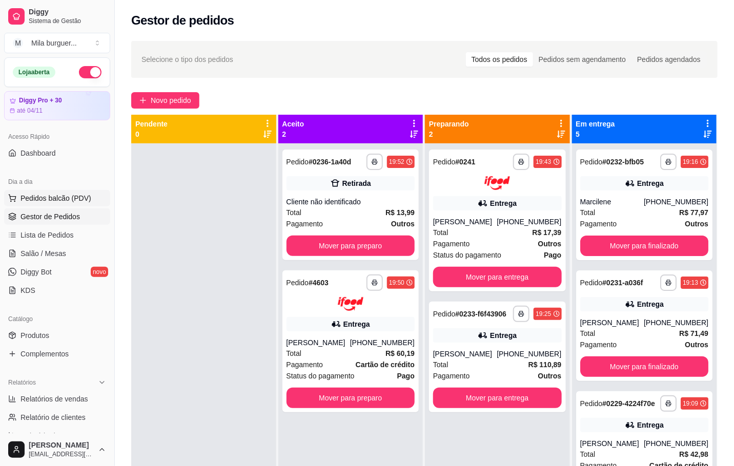
click at [65, 200] on span "Pedidos balcão (PDV)" at bounding box center [55, 198] width 71 height 10
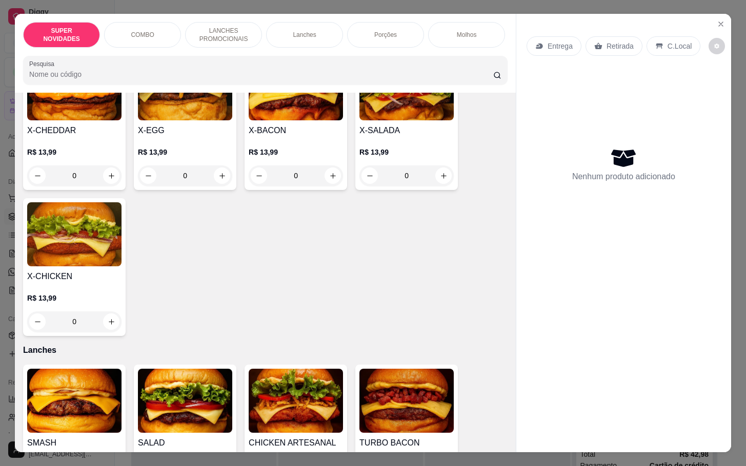
scroll to position [461, 0]
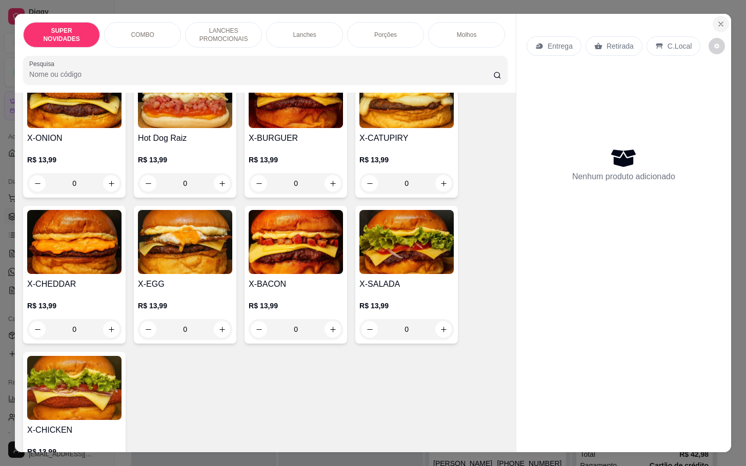
click at [712, 22] on button "Close" at bounding box center [720, 24] width 16 height 16
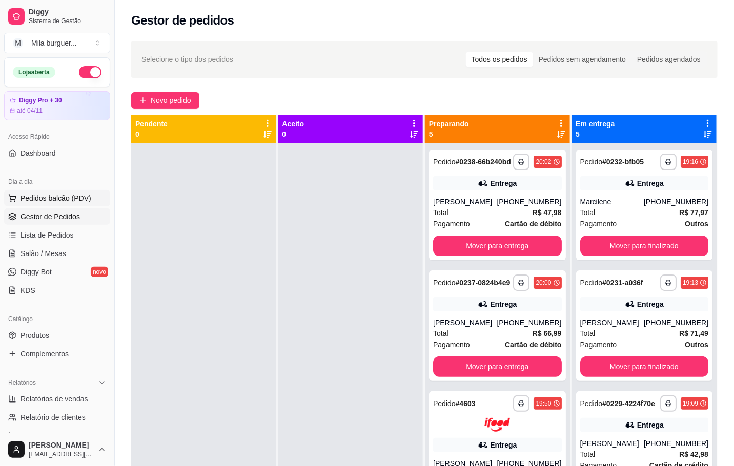
click at [61, 206] on button "Pedidos balcão (PDV)" at bounding box center [57, 198] width 106 height 16
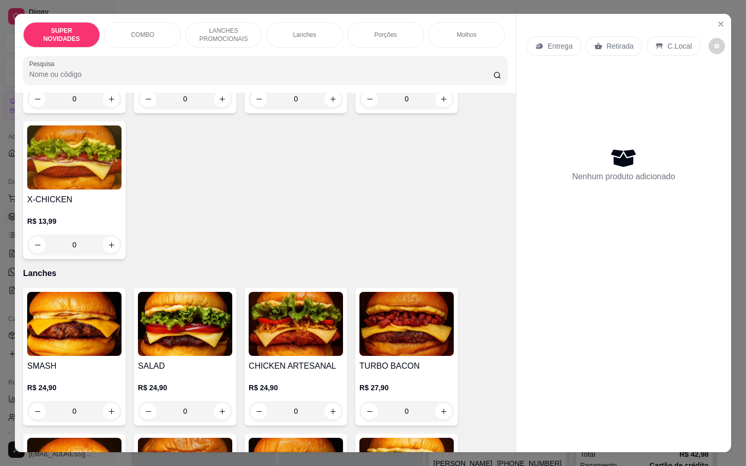
scroll to position [769, 0]
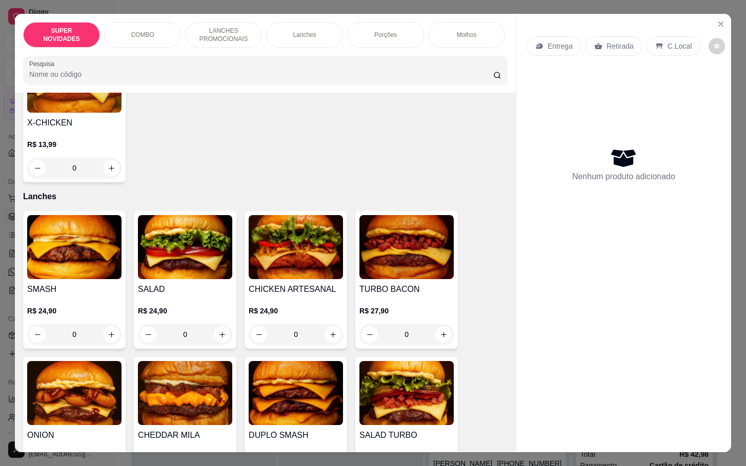
click at [105, 342] on div "0" at bounding box center [74, 334] width 94 height 20
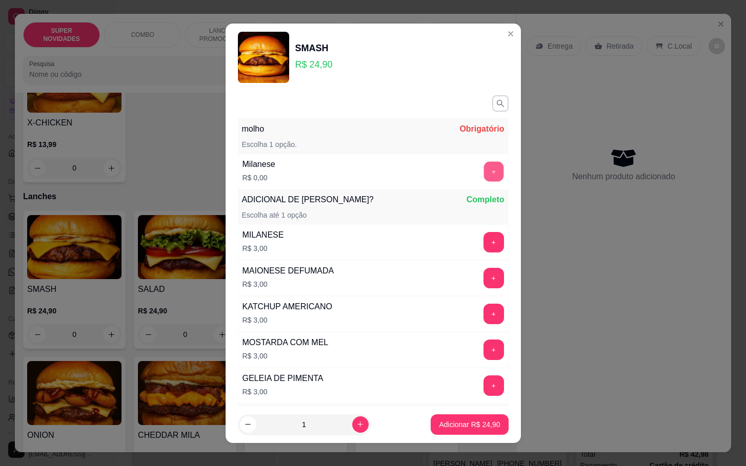
click at [479, 168] on div "+" at bounding box center [493, 171] width 29 height 20
click at [483, 174] on button "+" at bounding box center [493, 171] width 20 height 20
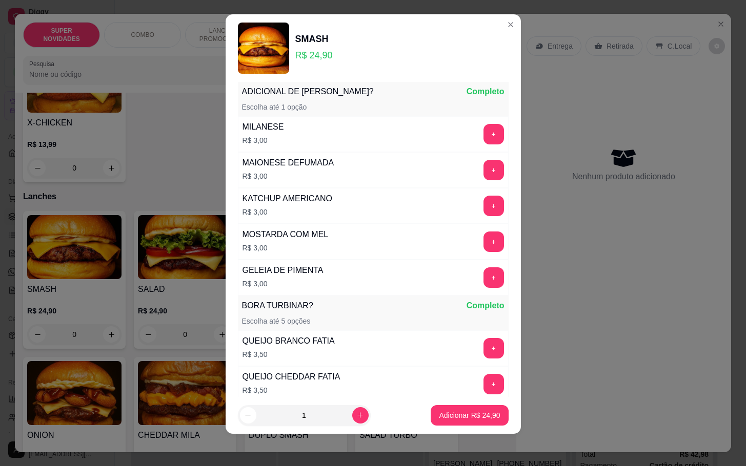
scroll to position [253, 0]
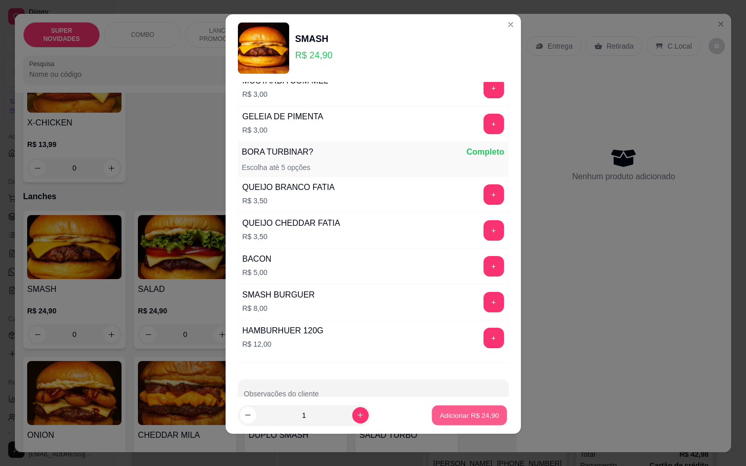
click at [474, 409] on button "Adicionar R$ 24,90" at bounding box center [469, 415] width 75 height 20
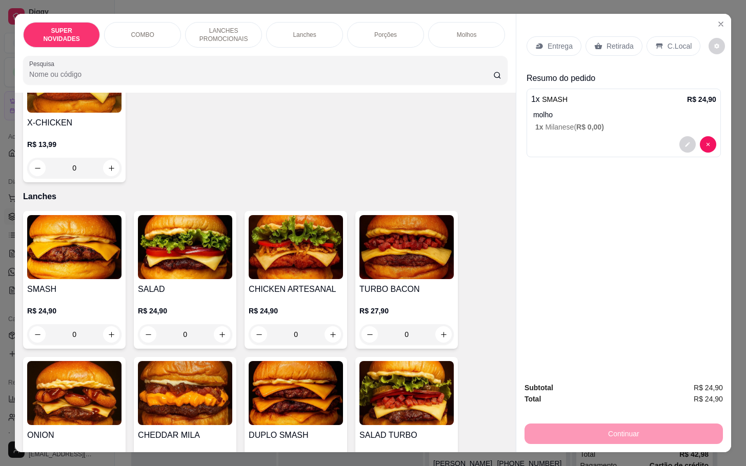
click at [314, 314] on p "R$ 24,90" at bounding box center [296, 311] width 94 height 10
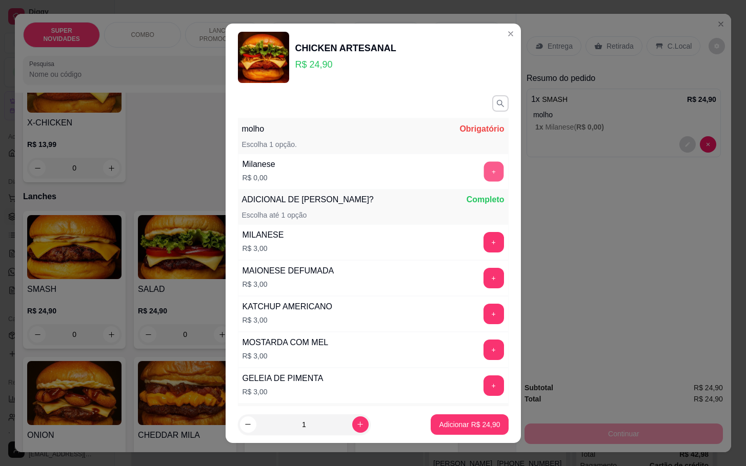
click at [483, 166] on button "+" at bounding box center [493, 171] width 20 height 20
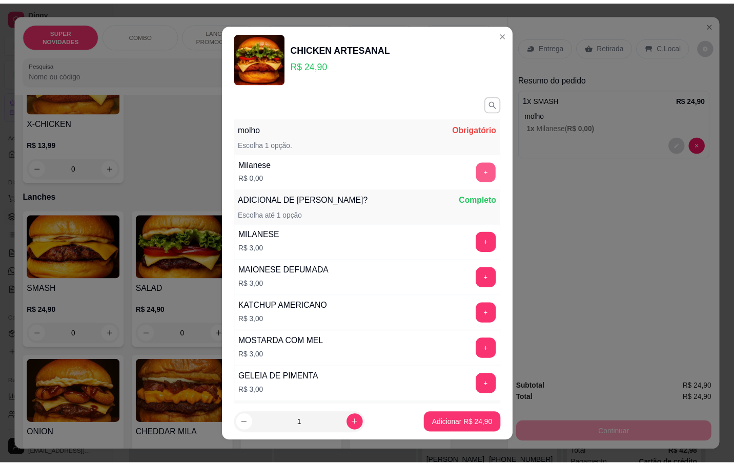
scroll to position [9, 0]
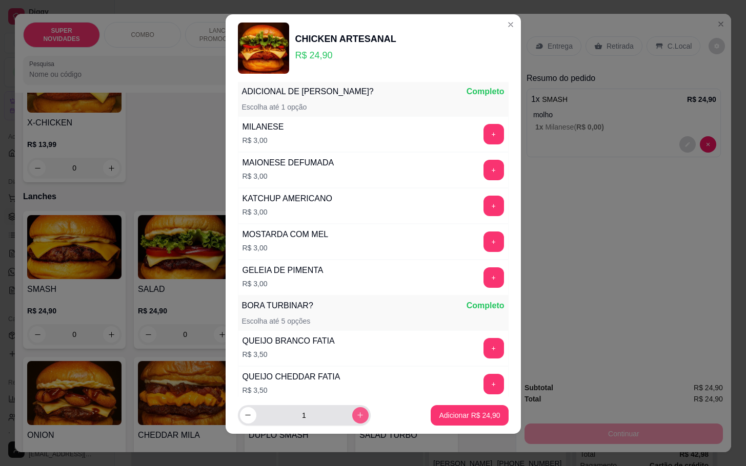
click at [356, 415] on icon "increase-product-quantity" at bounding box center [360, 415] width 8 height 8
type input "2"
click at [469, 409] on button "Adicionar R$ 49,80" at bounding box center [468, 415] width 77 height 20
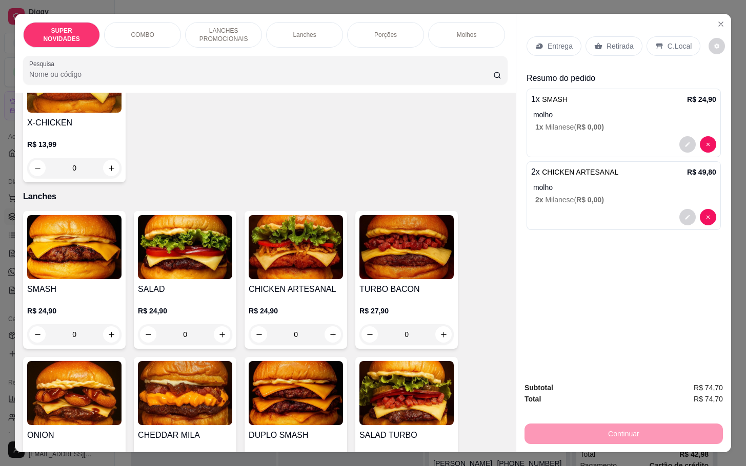
click at [606, 41] on p "Retirada" at bounding box center [619, 46] width 27 height 10
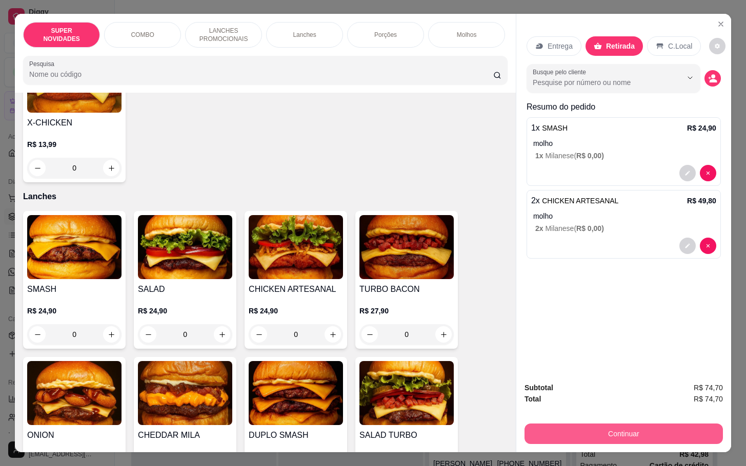
click at [617, 424] on button "Continuar" at bounding box center [623, 434] width 198 height 20
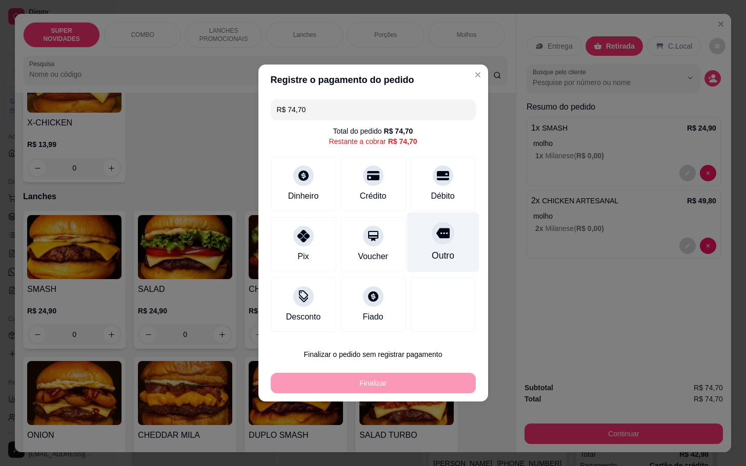
click at [449, 250] on div "Outro" at bounding box center [442, 243] width 72 height 60
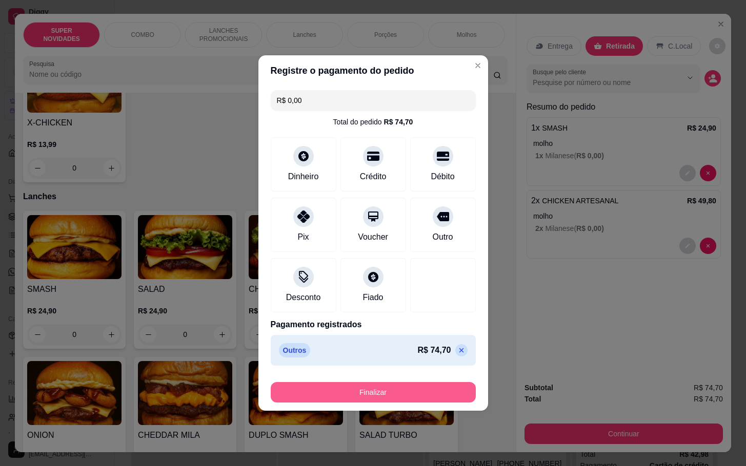
click at [407, 400] on button "Finalizar" at bounding box center [373, 392] width 205 height 20
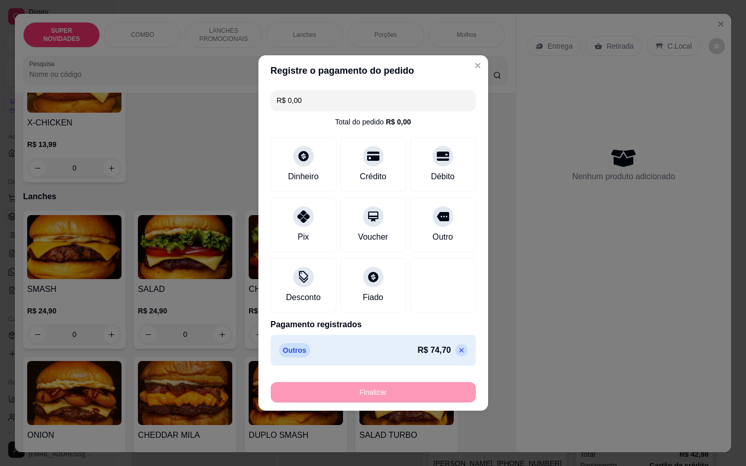
type input "-R$ 74,70"
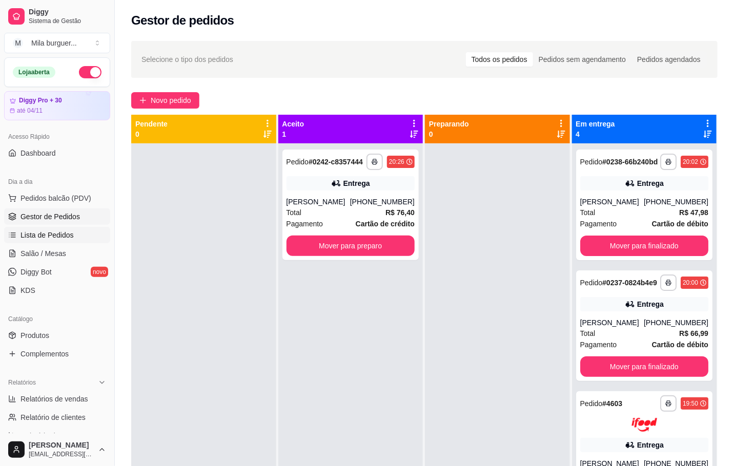
click at [48, 239] on span "Lista de Pedidos" at bounding box center [46, 235] width 53 height 10
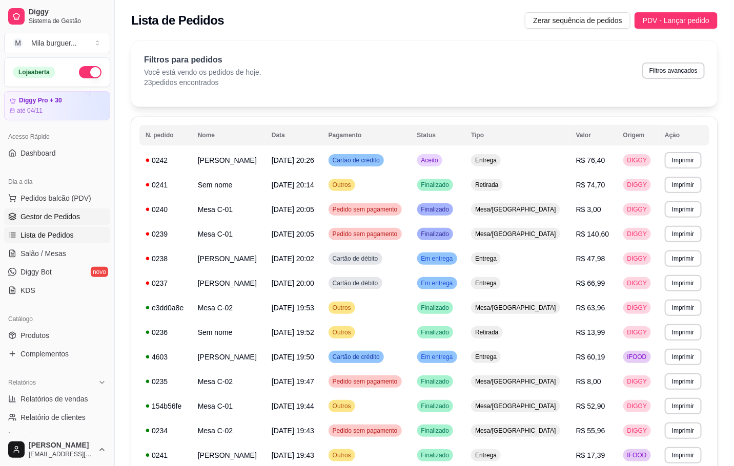
click at [48, 217] on span "Gestor de Pedidos" at bounding box center [49, 217] width 59 height 10
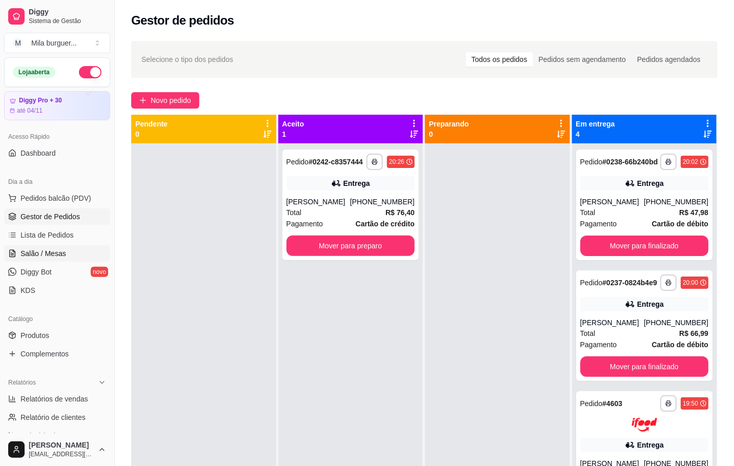
click at [39, 254] on span "Salão / Mesas" at bounding box center [43, 254] width 46 height 10
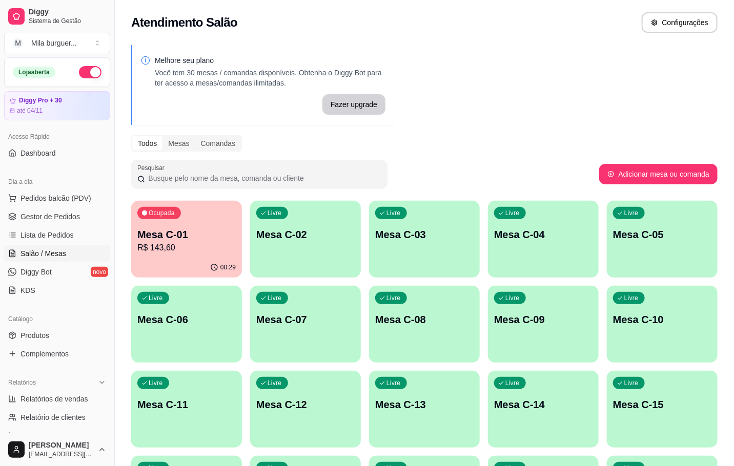
click at [191, 247] on p "R$ 143,60" at bounding box center [186, 248] width 98 height 12
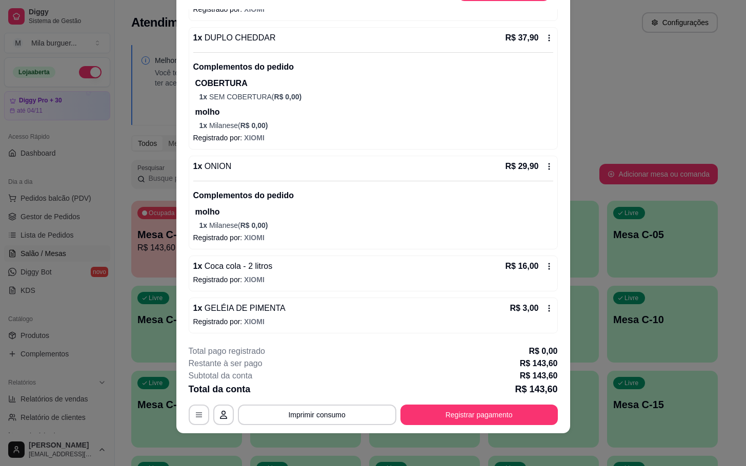
scroll to position [128, 0]
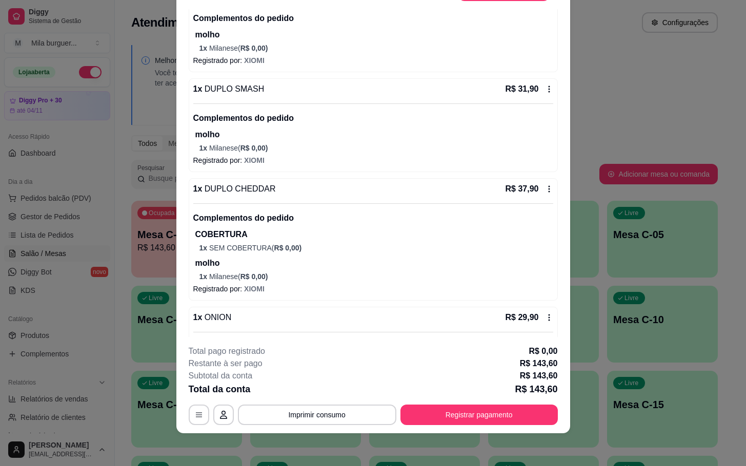
click at [222, 240] on p "COBERTURA" at bounding box center [374, 235] width 358 height 12
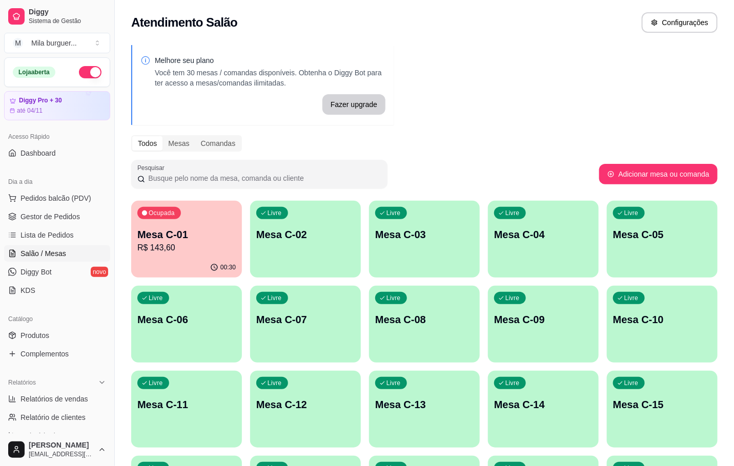
click at [177, 242] on p "R$ 143,60" at bounding box center [186, 248] width 98 height 12
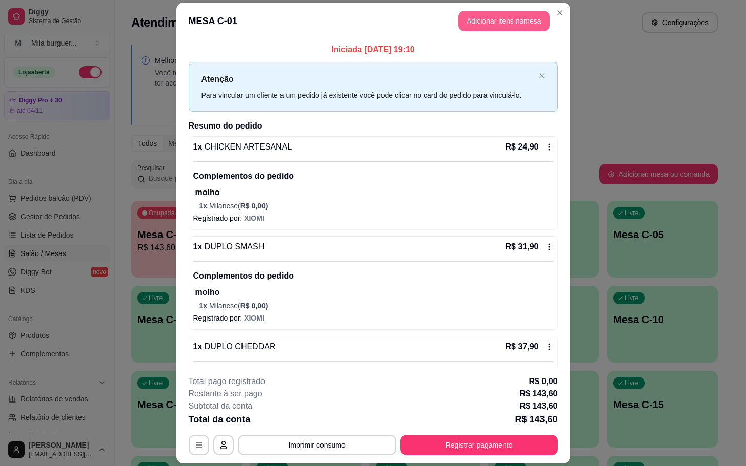
click at [509, 14] on button "Adicionar itens na mesa" at bounding box center [503, 21] width 91 height 20
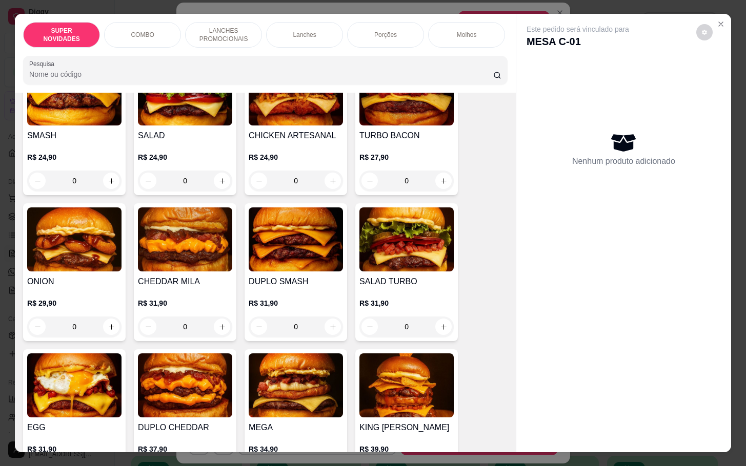
scroll to position [999, 0]
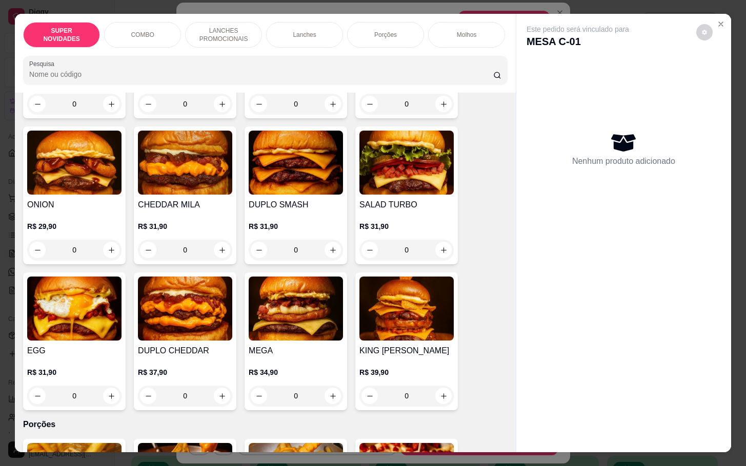
click at [168, 323] on img at bounding box center [185, 309] width 94 height 64
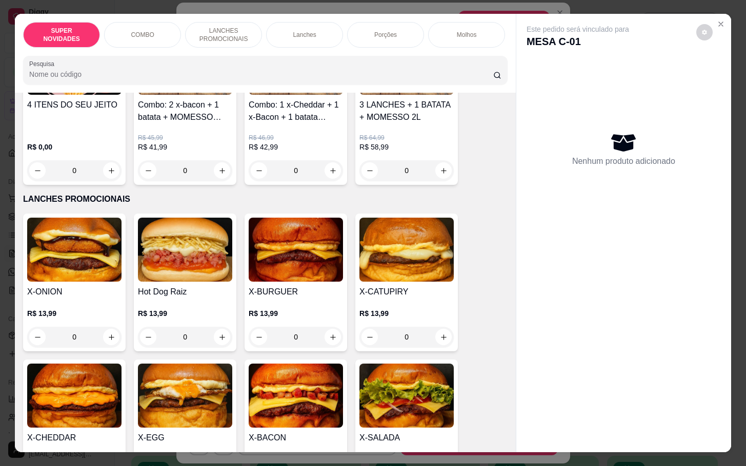
scroll to position [0, 0]
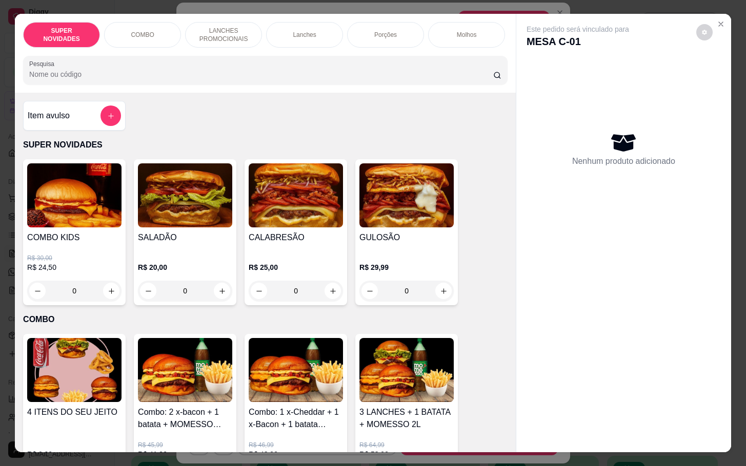
click at [90, 123] on div "Item avulso" at bounding box center [74, 116] width 93 height 20
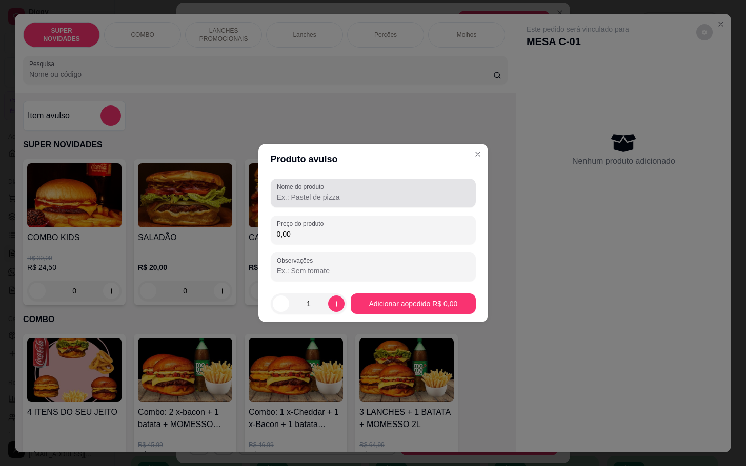
click at [317, 201] on input "Nome do produto" at bounding box center [373, 197] width 193 height 10
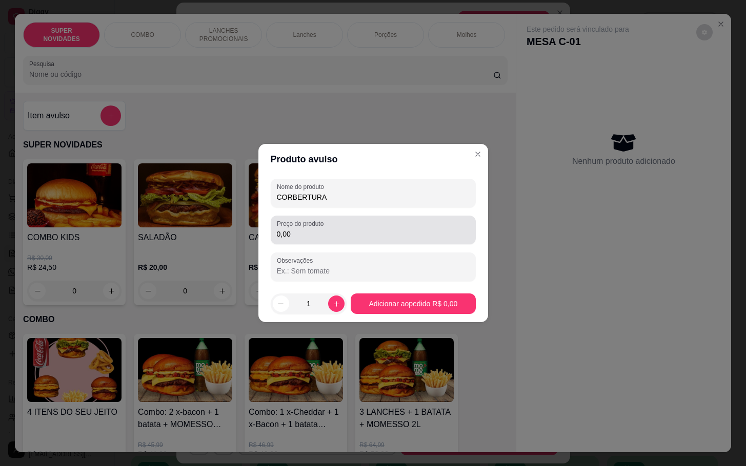
type input "CORBERTURA"
click at [303, 240] on div "0,00" at bounding box center [373, 230] width 193 height 20
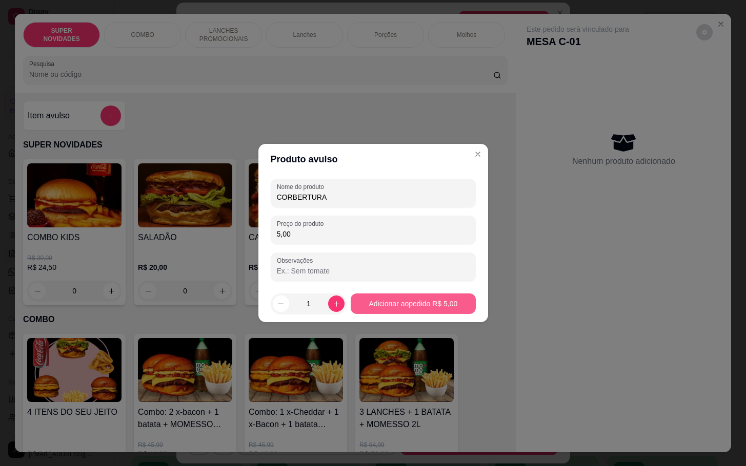
type input "5,00"
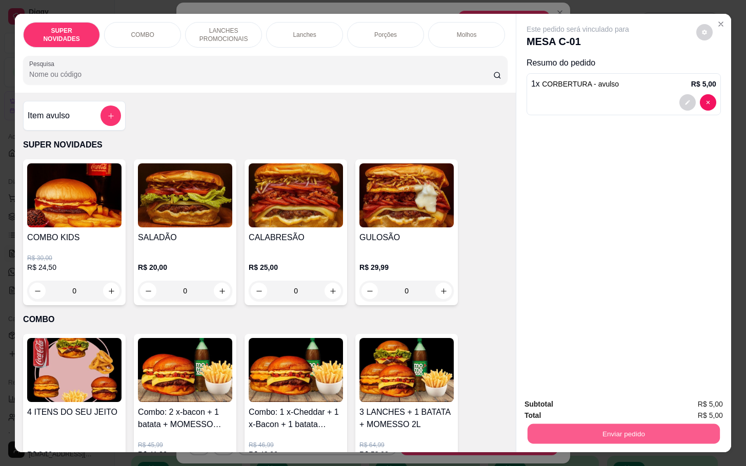
click at [584, 434] on button "Enviar pedido" at bounding box center [623, 434] width 192 height 20
click at [714, 398] on button "Enviar pedido" at bounding box center [694, 403] width 58 height 19
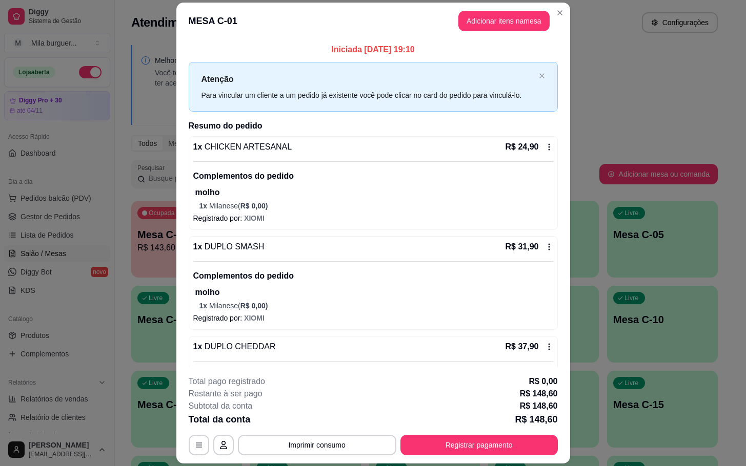
scroll to position [324, 0]
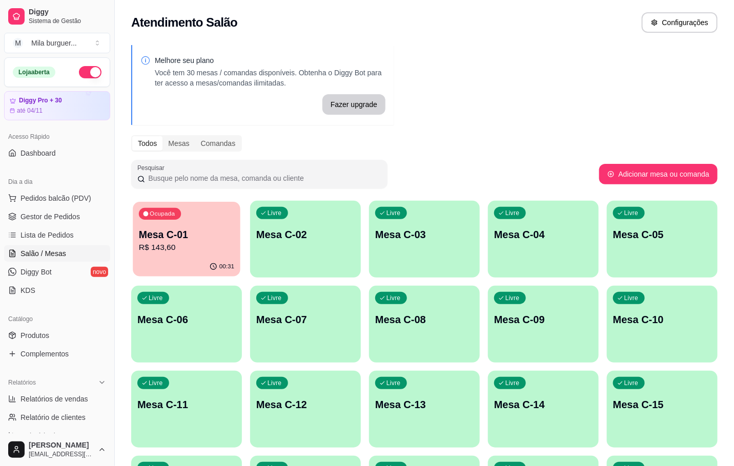
click at [220, 234] on p "Mesa C-01" at bounding box center [186, 235] width 95 height 14
click at [38, 237] on span "Lista de Pedidos" at bounding box center [46, 235] width 53 height 10
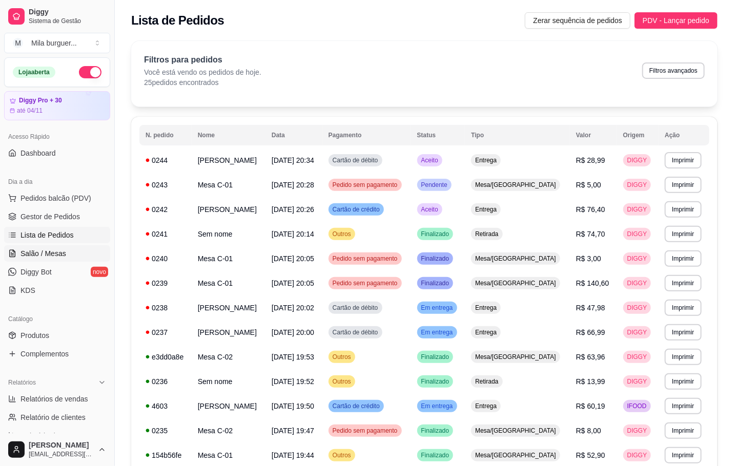
click at [53, 255] on span "Salão / Mesas" at bounding box center [43, 254] width 46 height 10
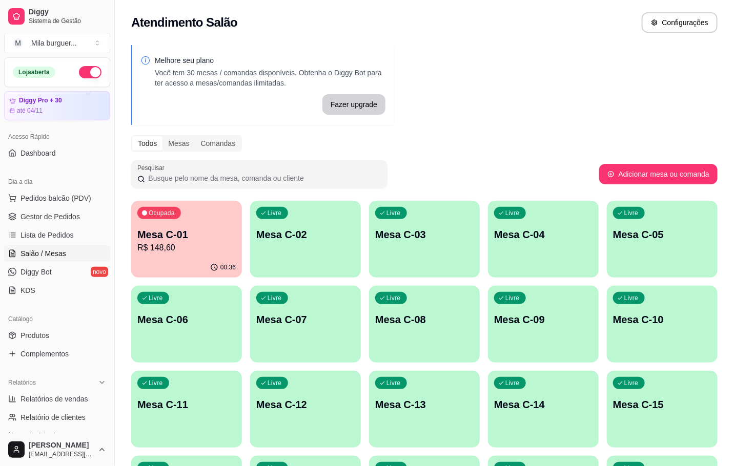
click at [145, 231] on p "Mesa C-01" at bounding box center [186, 235] width 98 height 14
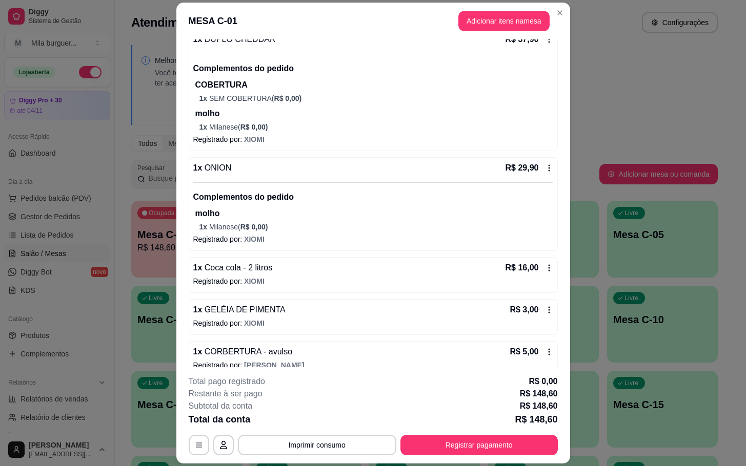
scroll to position [324, 0]
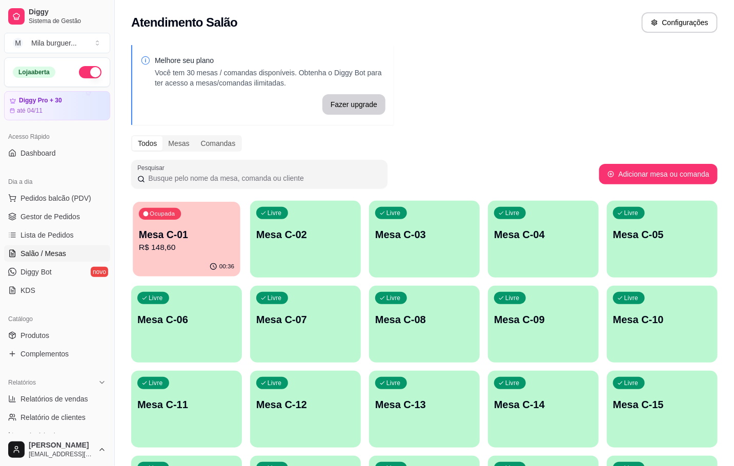
click at [194, 234] on p "Mesa C-01" at bounding box center [186, 235] width 95 height 14
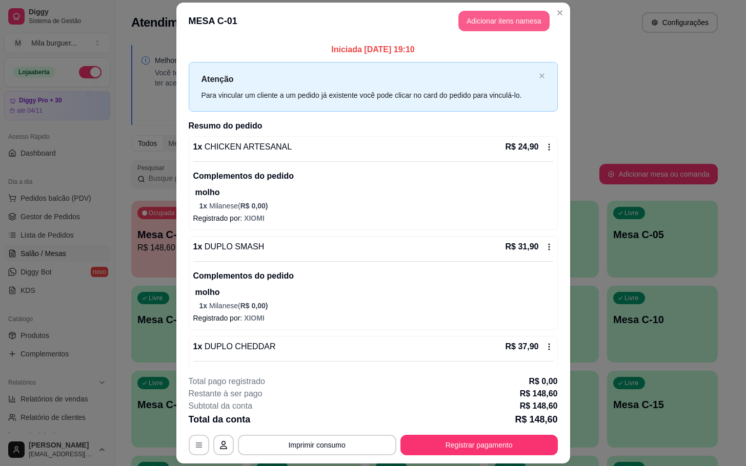
click at [495, 25] on button "Adicionar itens na mesa" at bounding box center [503, 21] width 91 height 20
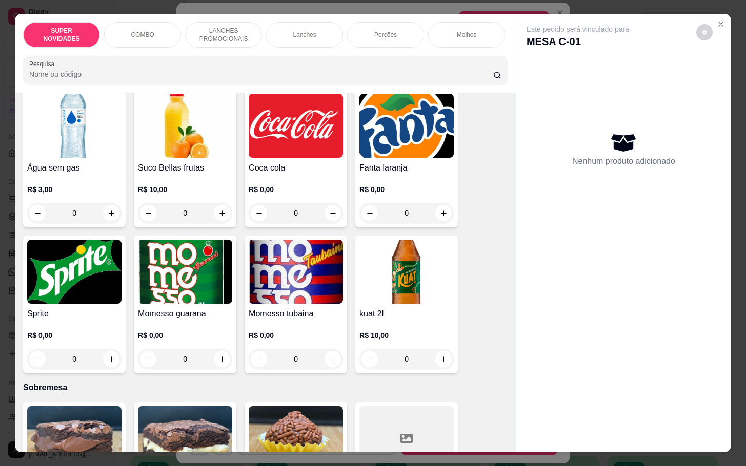
scroll to position [2229, 0]
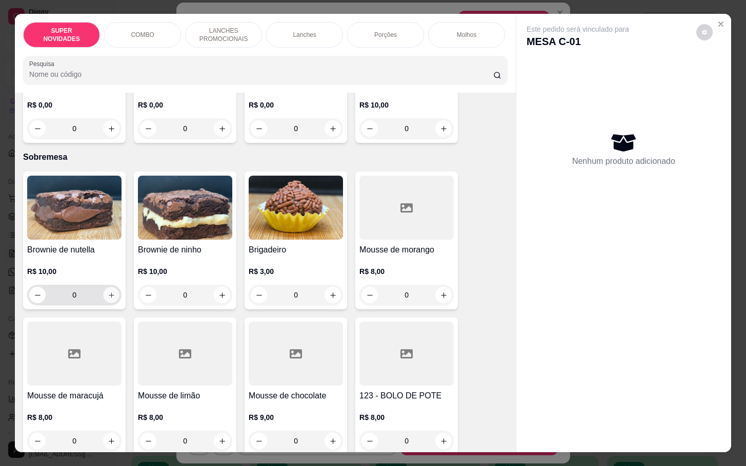
click at [108, 292] on icon "increase-product-quantity" at bounding box center [112, 296] width 8 height 8
type input "1"
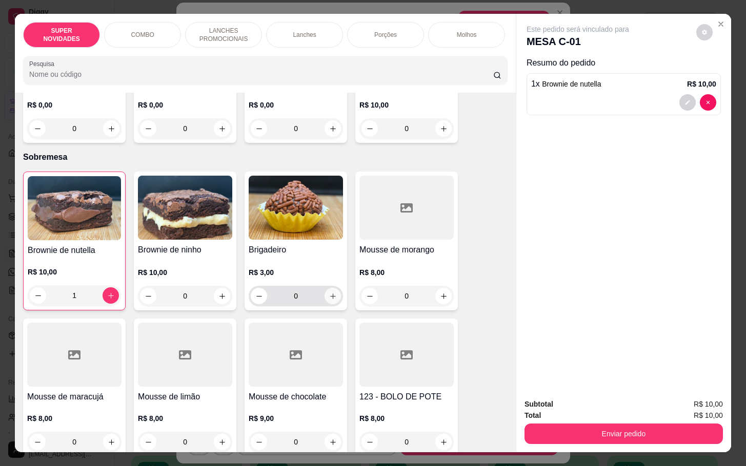
click at [324, 289] on button "increase-product-quantity" at bounding box center [332, 296] width 16 height 16
type input "1"
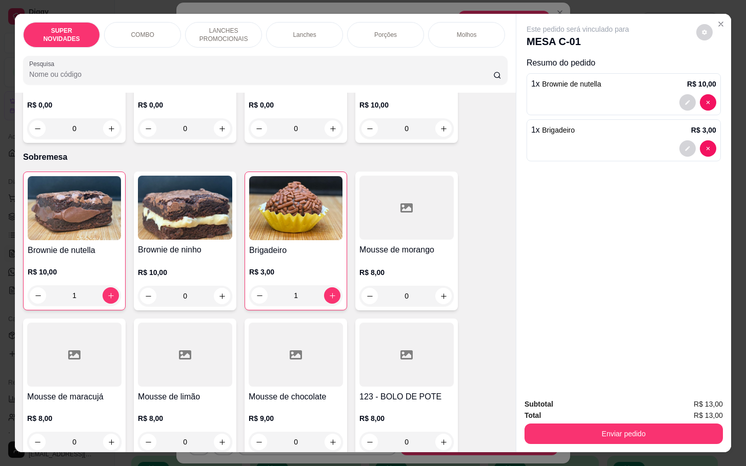
scroll to position [2306, 0]
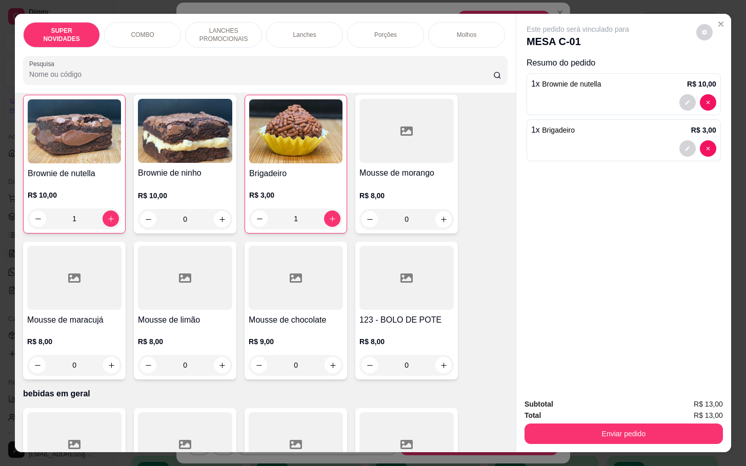
click at [414, 197] on div "R$ 8,00 0" at bounding box center [406, 210] width 94 height 39
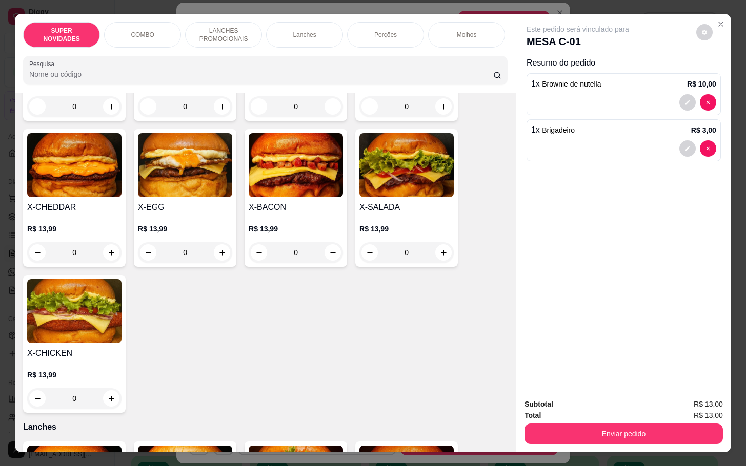
scroll to position [0, 0]
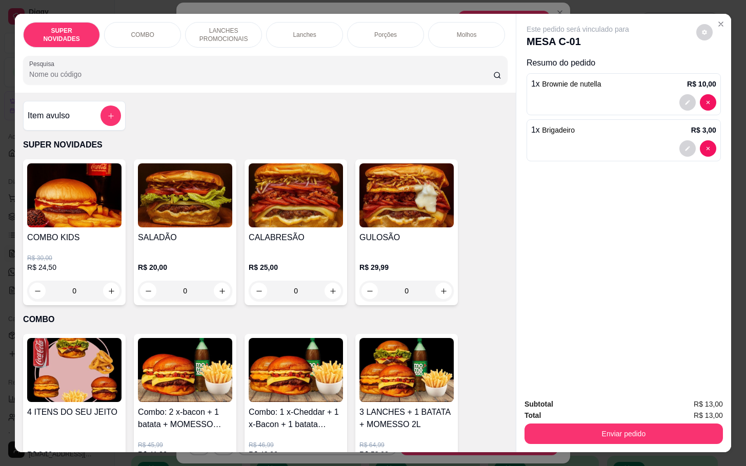
click at [70, 126] on div "Item avulso" at bounding box center [74, 116] width 93 height 20
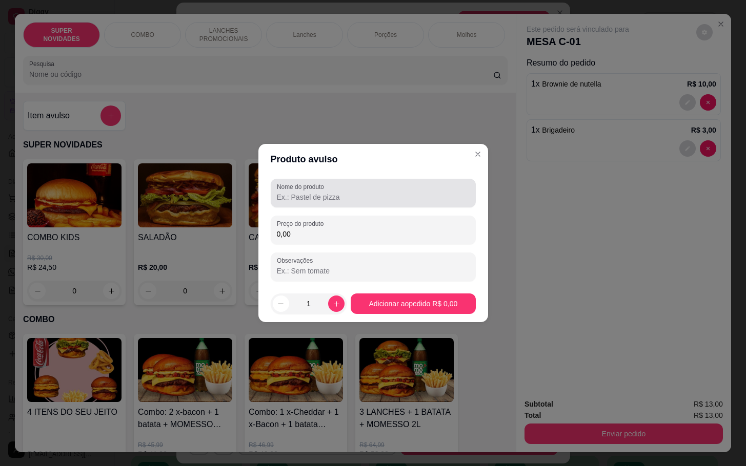
click at [320, 203] on div "Nome do produto" at bounding box center [373, 193] width 205 height 29
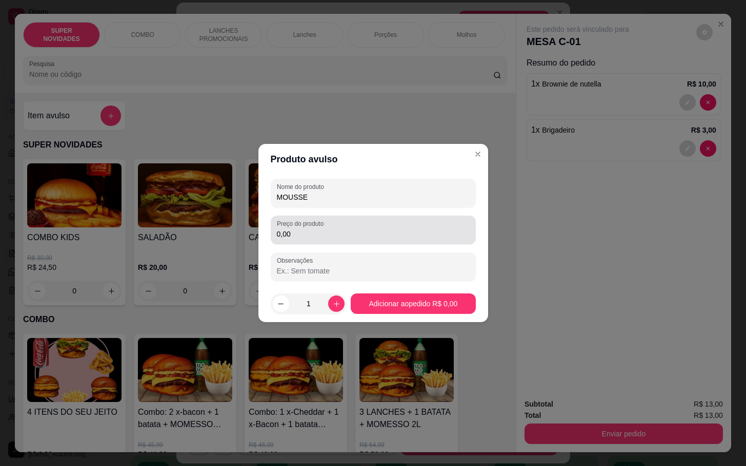
type input "MOUSSE"
click at [337, 231] on input "0,00" at bounding box center [373, 234] width 193 height 10
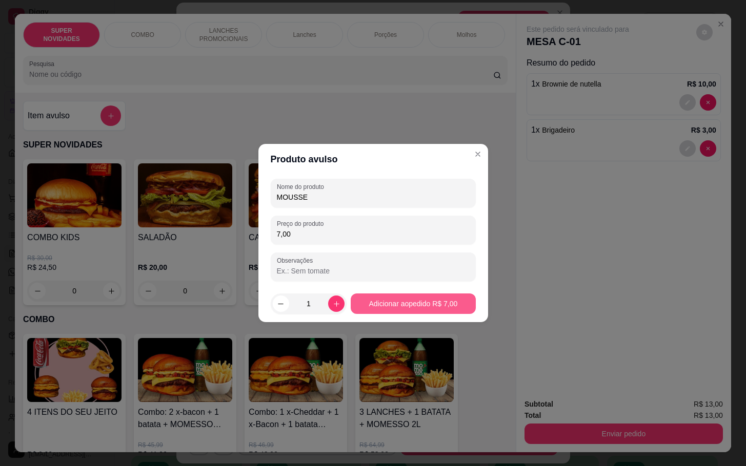
type input "7,00"
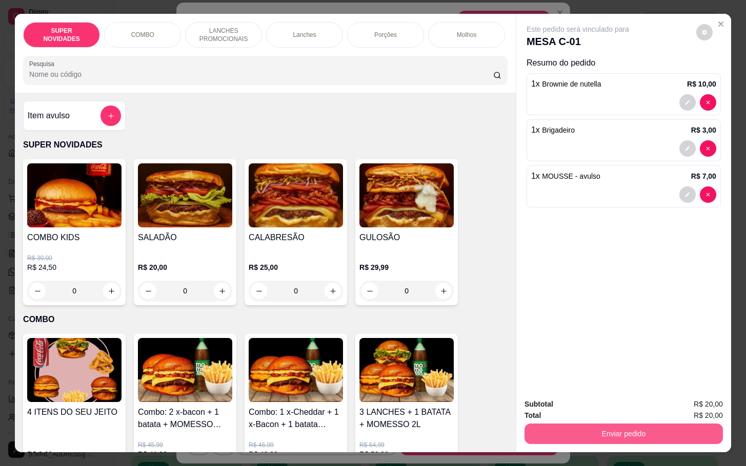
click at [659, 427] on button "Enviar pedido" at bounding box center [623, 434] width 198 height 20
click at [697, 397] on button "Enviar pedido" at bounding box center [694, 403] width 56 height 19
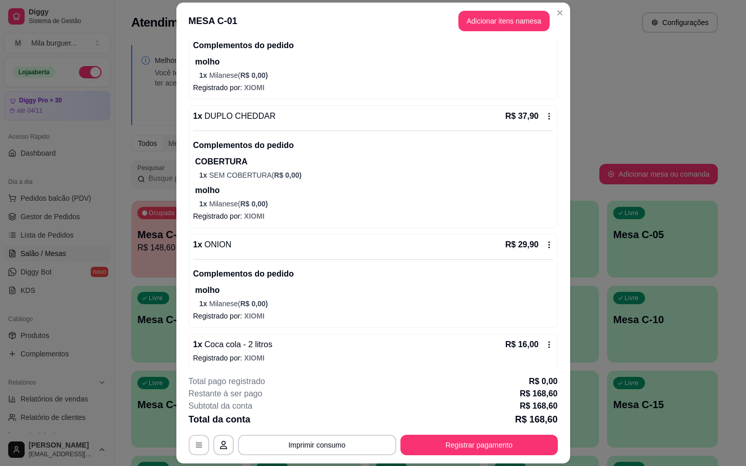
scroll to position [451, 0]
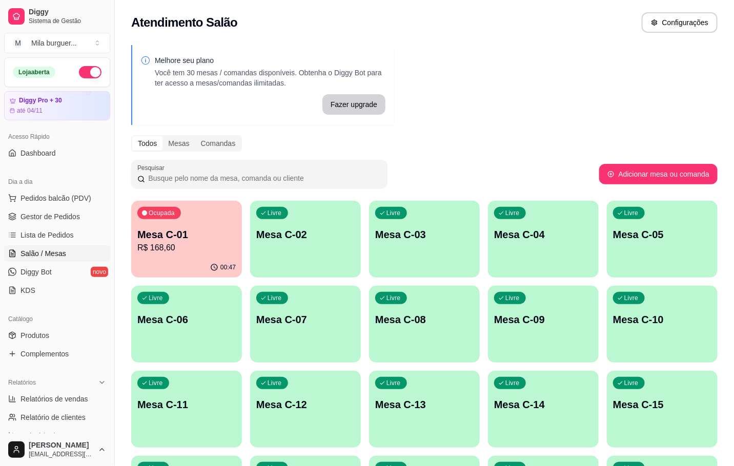
click at [231, 224] on div "Ocupada Mesa C-01 R$ 168,60" at bounding box center [186, 229] width 111 height 57
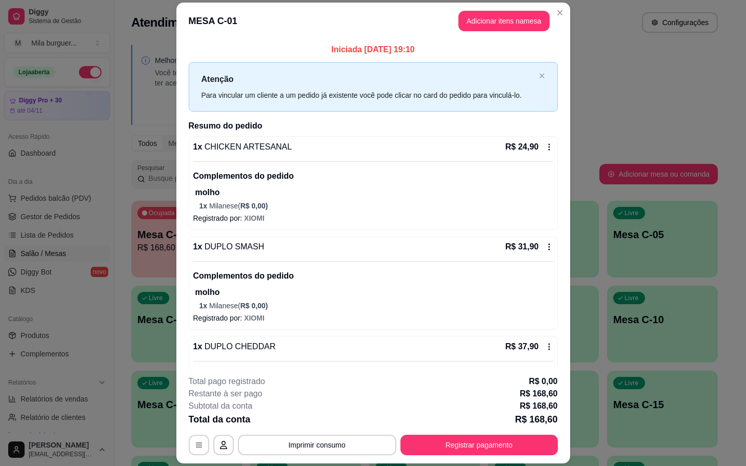
scroll to position [384, 0]
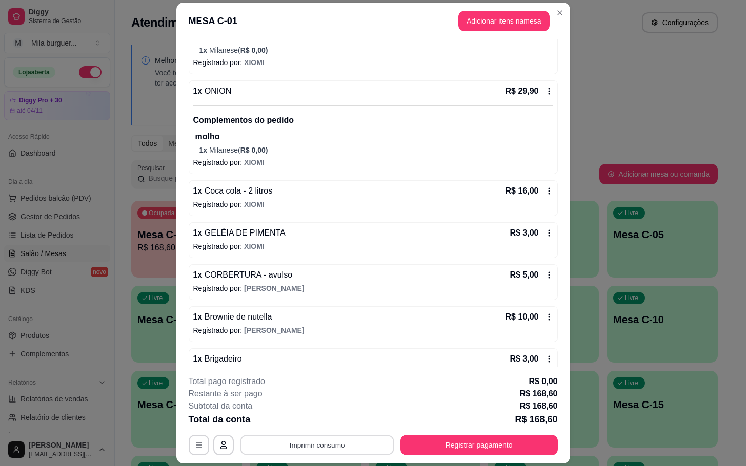
click at [338, 436] on button "Imprimir consumo" at bounding box center [317, 446] width 154 height 20
click at [334, 423] on button "IMPRESSORA" at bounding box center [314, 422] width 74 height 16
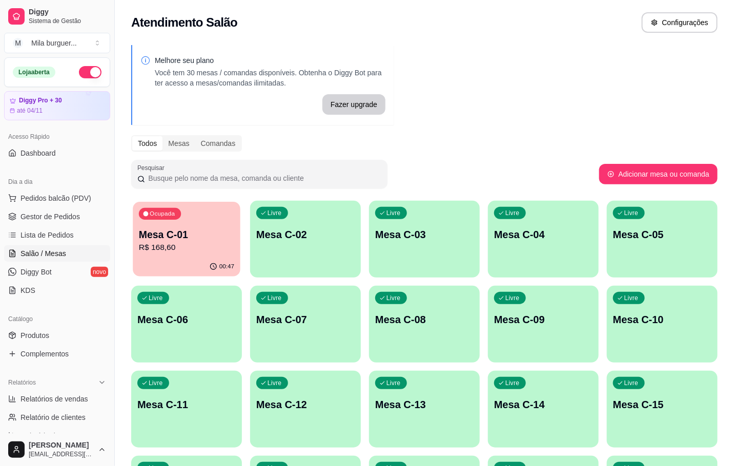
click at [221, 247] on p "R$ 168,60" at bounding box center [186, 248] width 95 height 12
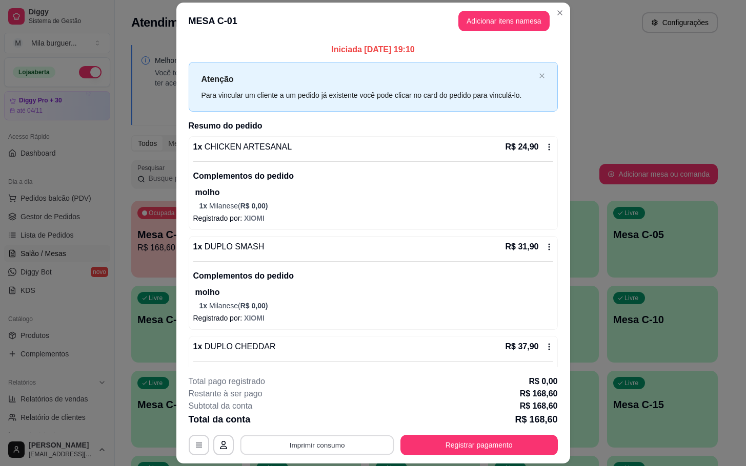
click at [307, 440] on button "Imprimir consumo" at bounding box center [317, 446] width 154 height 20
click at [316, 423] on button "IMPRESSORA" at bounding box center [314, 422] width 72 height 16
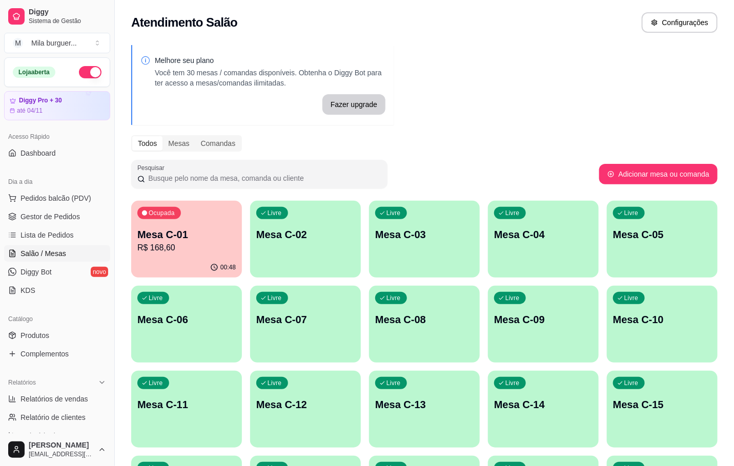
click at [169, 223] on div "Ocupada Mesa C-01 R$ 168,60" at bounding box center [186, 229] width 111 height 57
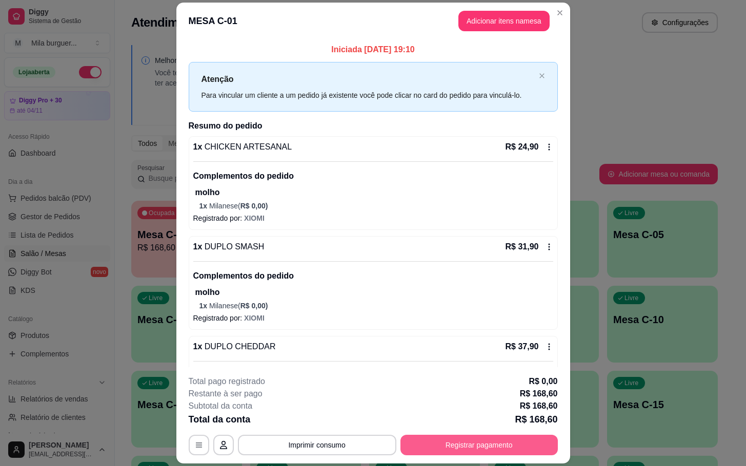
click at [466, 437] on button "Registrar pagamento" at bounding box center [478, 445] width 157 height 20
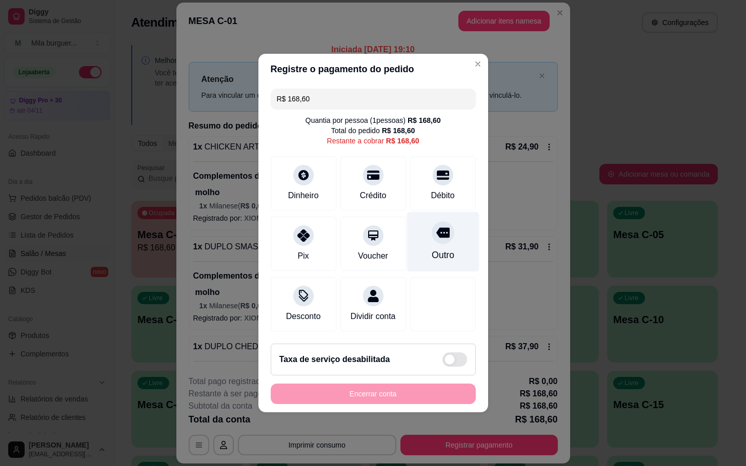
click at [431, 249] on div "Outro" at bounding box center [442, 255] width 23 height 13
type input "R$ 0,00"
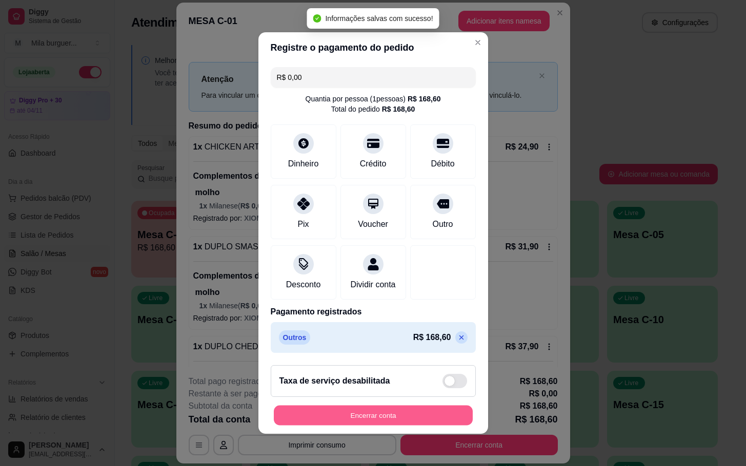
click at [402, 420] on button "Encerrar conta" at bounding box center [373, 416] width 199 height 20
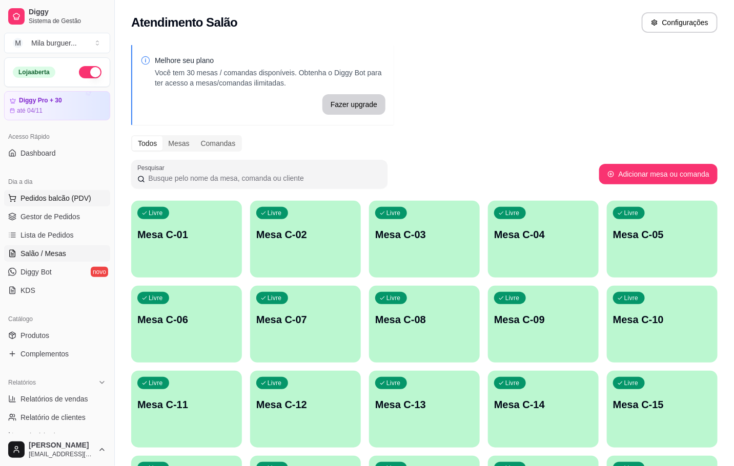
click at [51, 197] on span "Pedidos balcão (PDV)" at bounding box center [55, 198] width 71 height 10
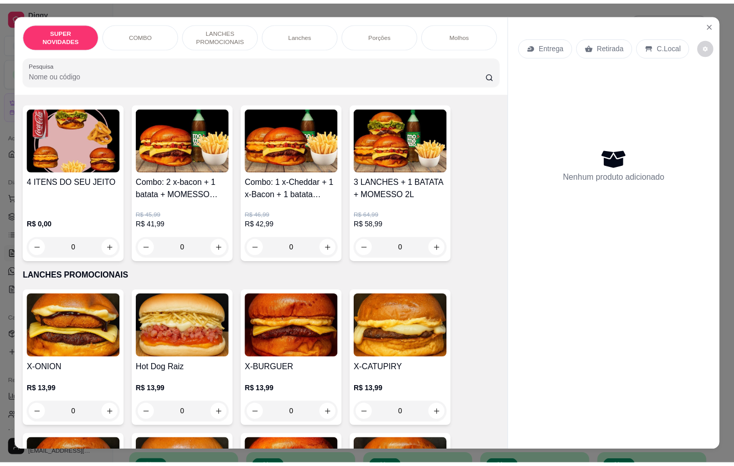
scroll to position [384, 0]
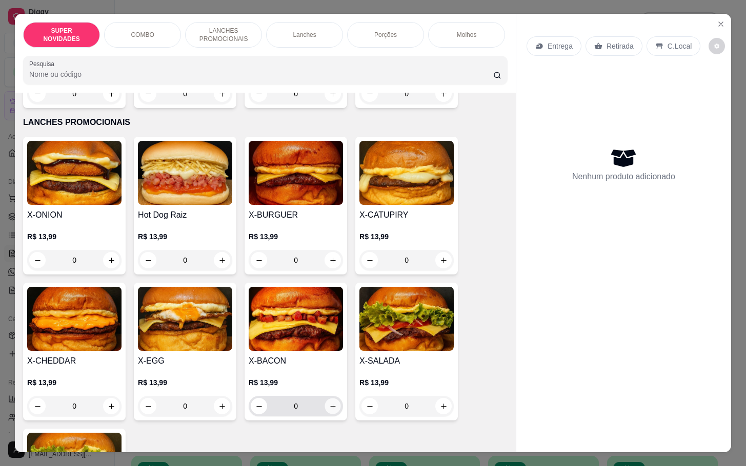
click at [329, 410] on icon "increase-product-quantity" at bounding box center [333, 407] width 8 height 8
type input "1"
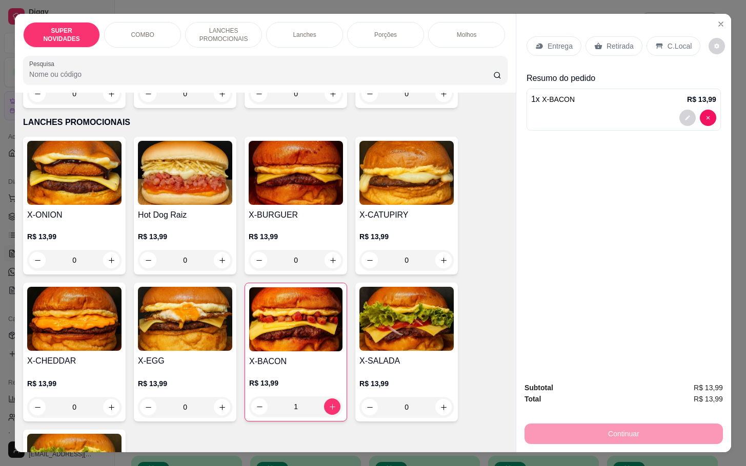
click at [217, 266] on div "0" at bounding box center [185, 260] width 94 height 20
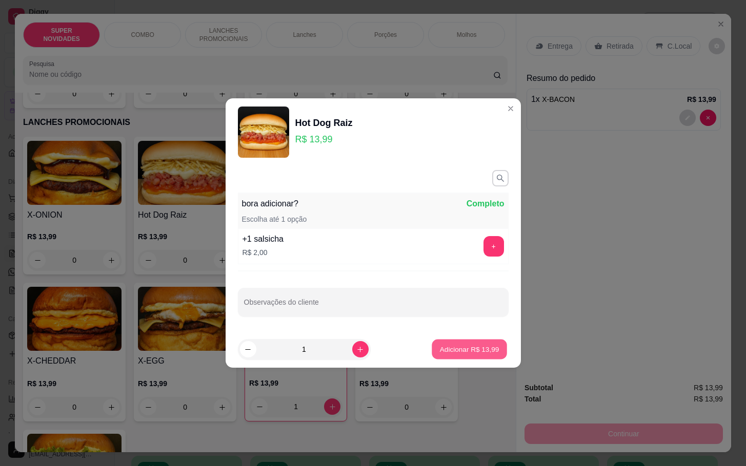
click at [439, 356] on button "Adicionar R$ 13,99" at bounding box center [469, 350] width 75 height 20
type input "1"
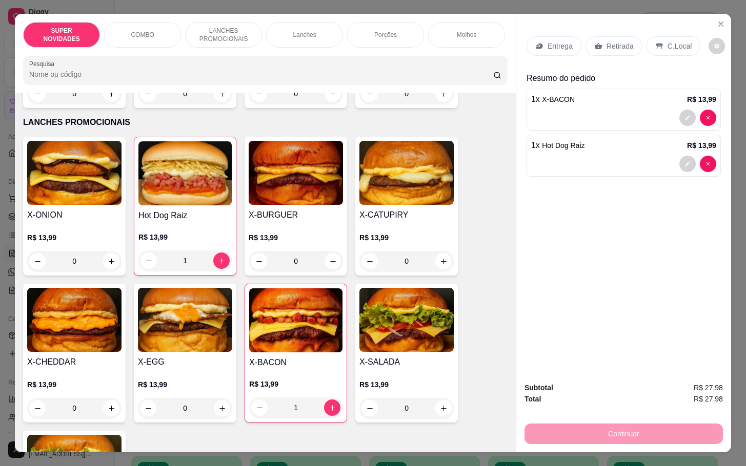
click at [594, 45] on icon at bounding box center [598, 46] width 8 height 8
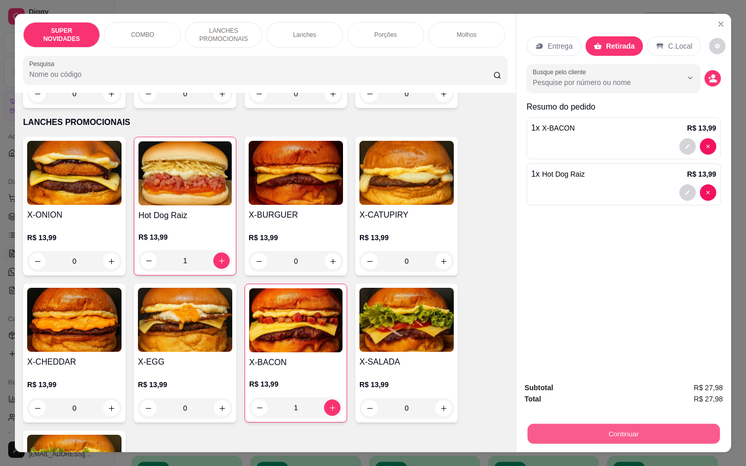
click at [577, 426] on button "Continuar" at bounding box center [623, 434] width 192 height 20
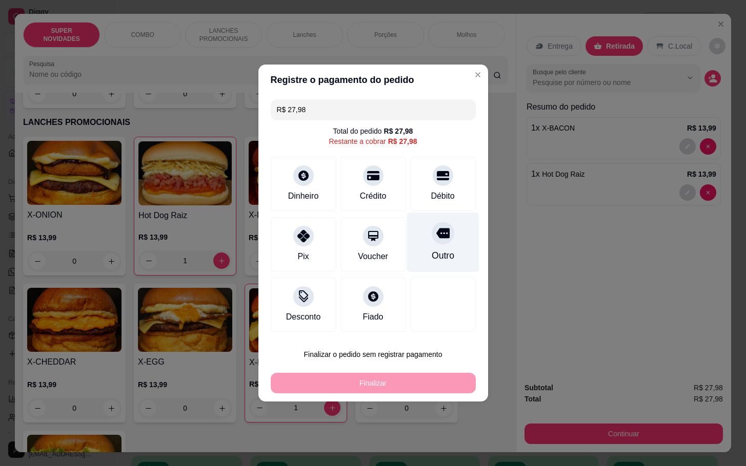
click at [438, 249] on div "Outro" at bounding box center [442, 243] width 72 height 60
type input "R$ 0,00"
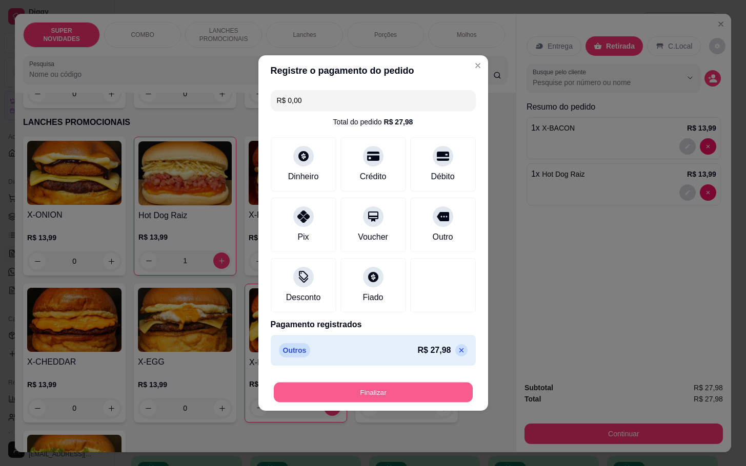
click at [422, 395] on button "Finalizar" at bounding box center [373, 393] width 199 height 20
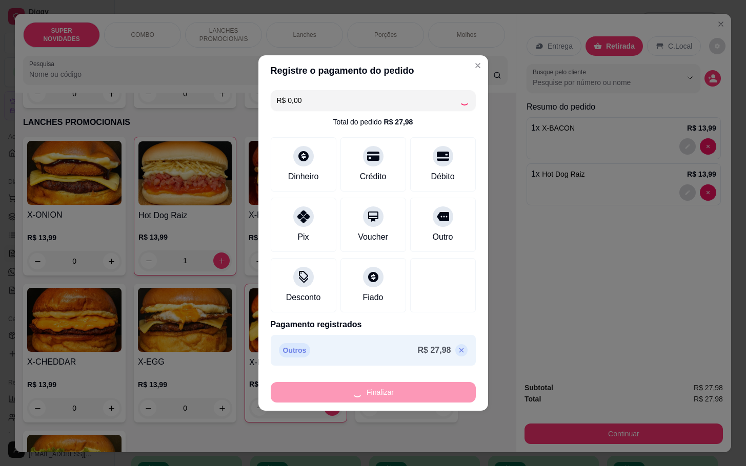
type input "0"
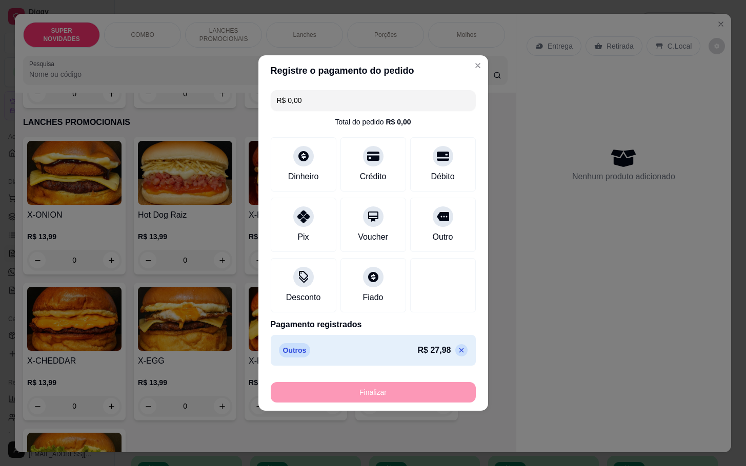
type input "-R$ 27,98"
